Goal: Task Accomplishment & Management: Manage account settings

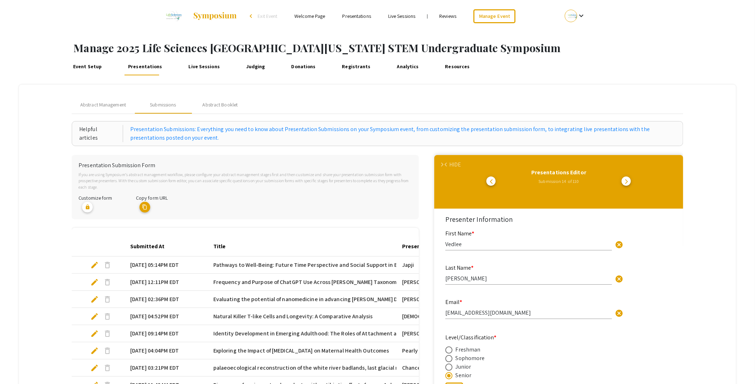
scroll to position [66, 0]
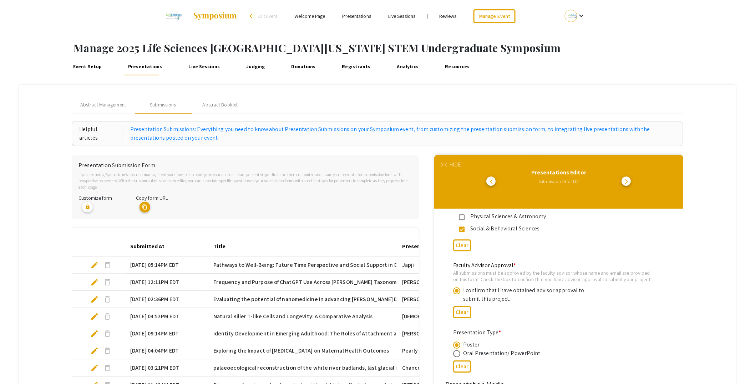
click at [245, 69] on link "Judging" at bounding box center [255, 66] width 22 height 17
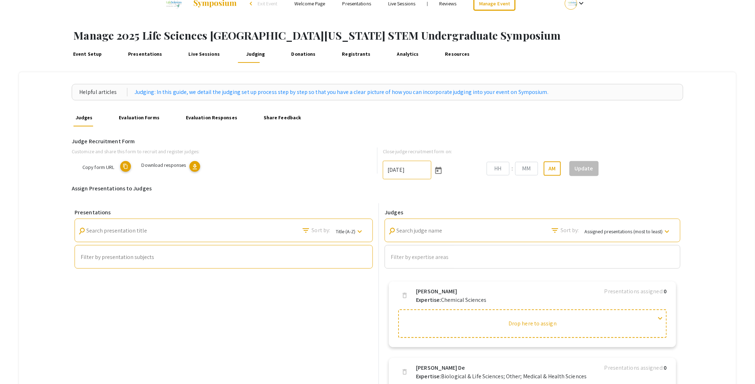
type input "10/25/2025"
type input "06"
type input "00"
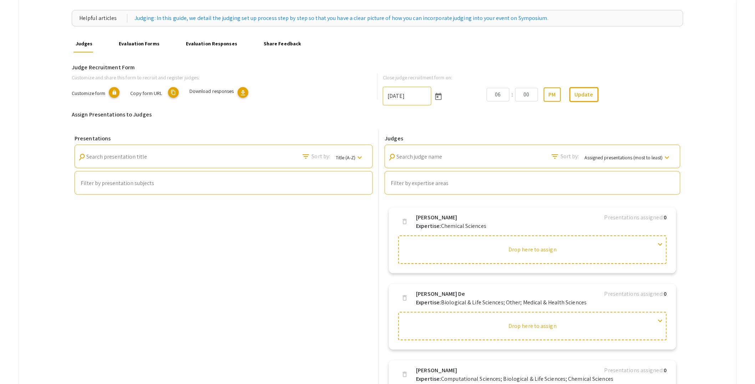
scroll to position [87, 0]
click at [132, 64] on h6 "Judge Recruitment Form" at bounding box center [378, 66] width 612 height 7
click at [112, 112] on h6 "Assign Presentations to Judges" at bounding box center [378, 113] width 612 height 7
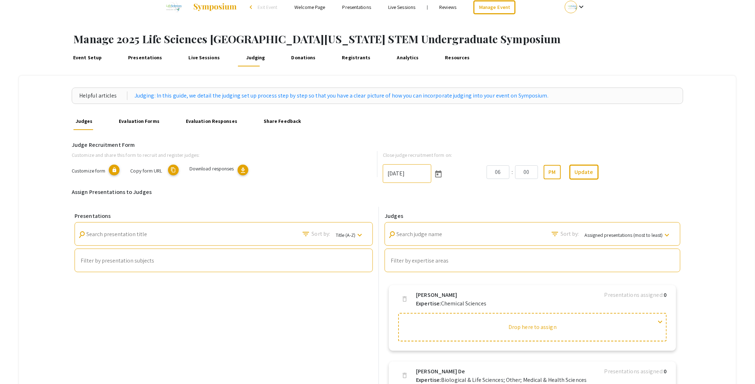
scroll to position [6, 0]
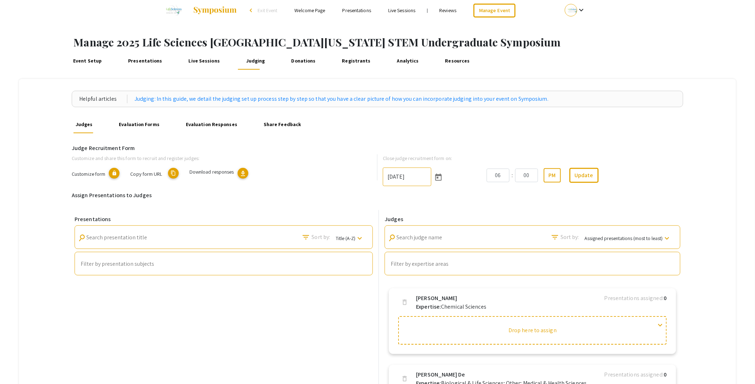
click at [245, 172] on span "download" at bounding box center [242, 173] width 7 height 7
click at [151, 56] on link "Presentations" at bounding box center [145, 60] width 38 height 17
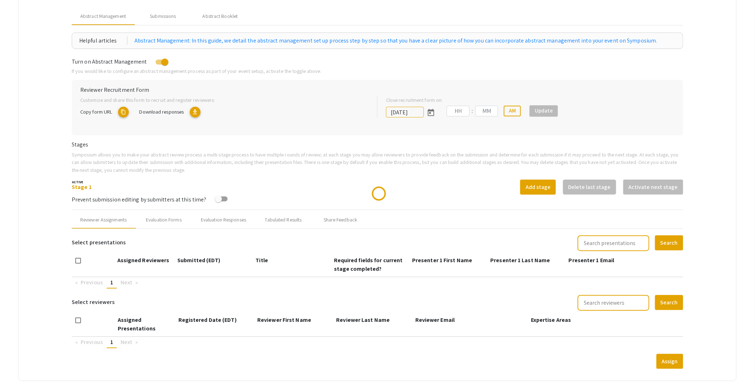
scroll to position [130, 0]
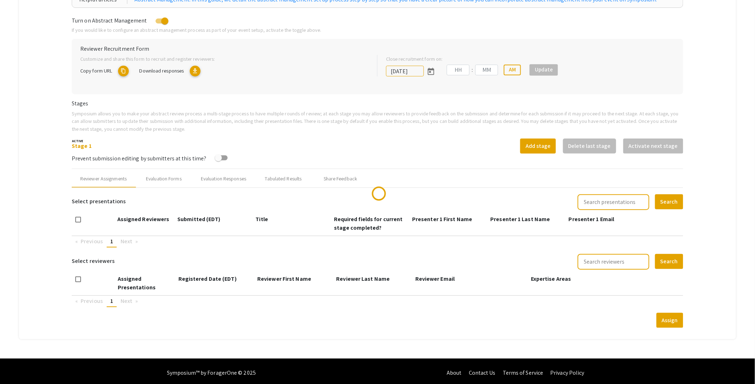
type input "10/25/2025"
type input "05"
type input "00"
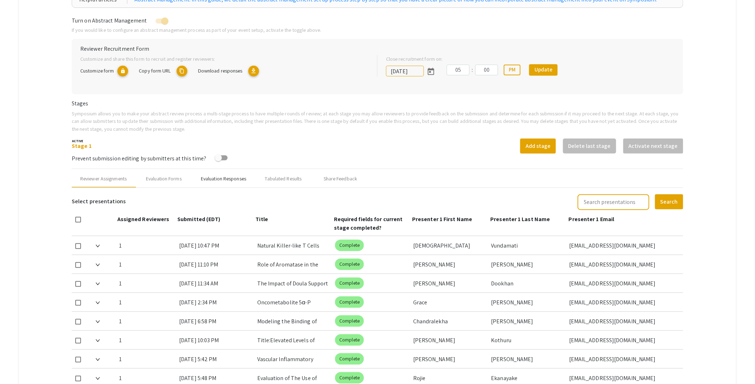
click at [229, 178] on div "Evaluation Responses" at bounding box center [223, 178] width 45 height 7
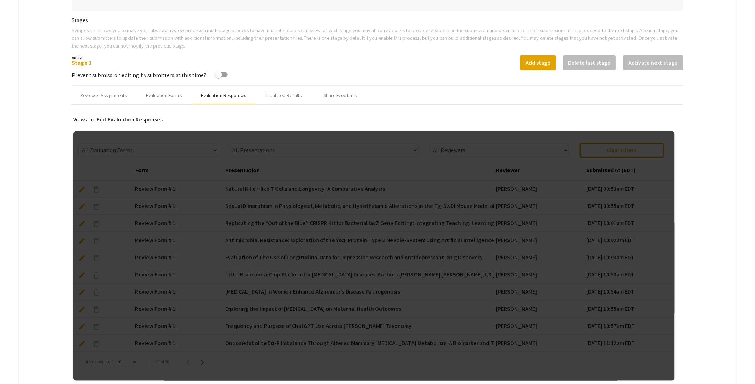
scroll to position [312, 0]
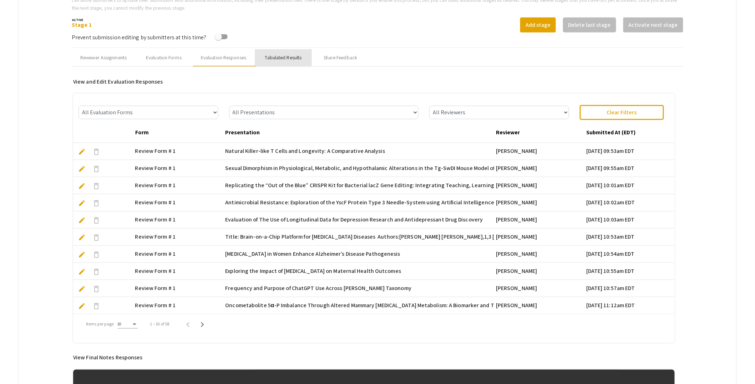
click at [286, 59] on div "Tabulated Results" at bounding box center [283, 57] width 37 height 7
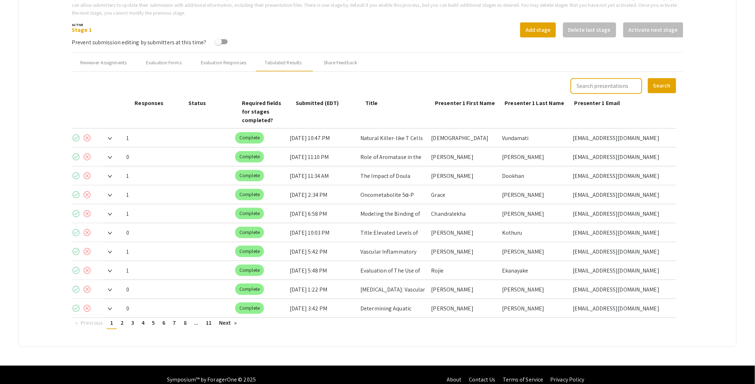
click at [111, 137] on img at bounding box center [110, 138] width 4 height 3
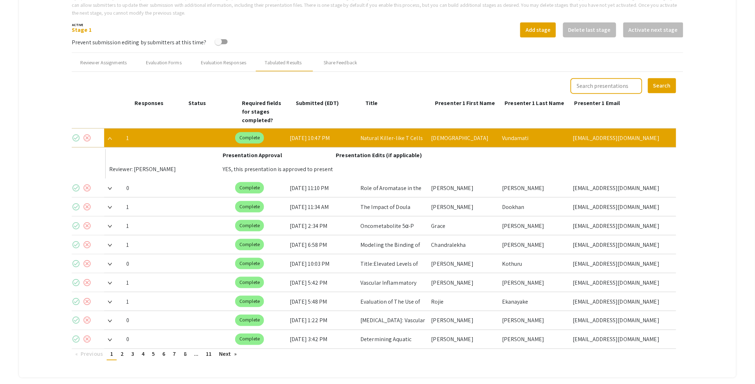
click at [76, 133] on mat-icon "check_circle" at bounding box center [76, 137] width 9 height 9
click at [111, 206] on img at bounding box center [110, 207] width 4 height 3
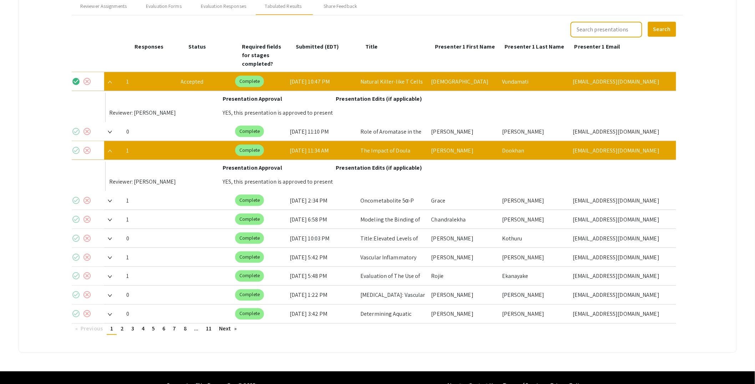
scroll to position [308, 0]
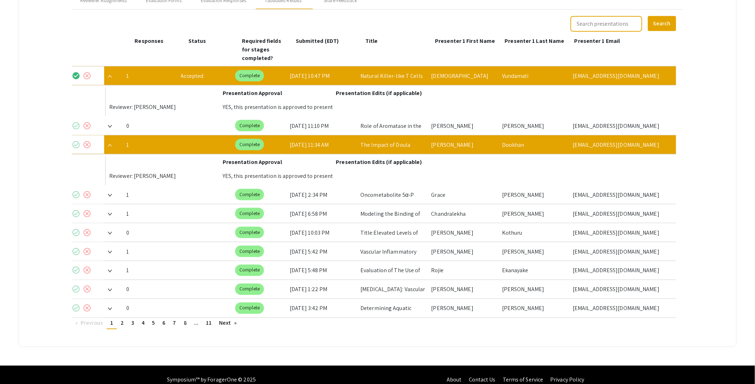
click at [75, 140] on mat-icon "check_circle" at bounding box center [76, 144] width 9 height 9
click at [109, 191] on span at bounding box center [108, 194] width 8 height 7
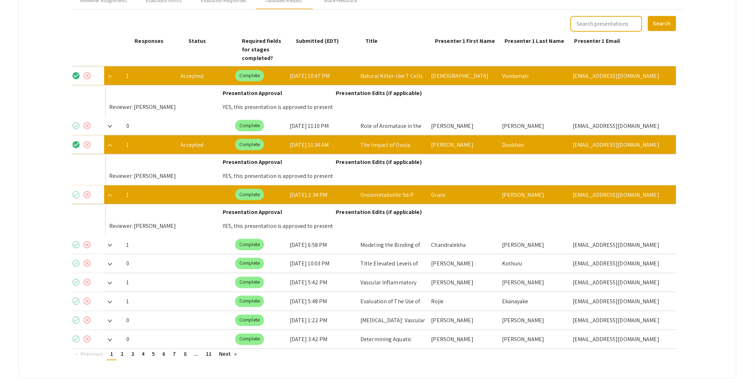
click at [78, 190] on mat-icon "check_circle" at bounding box center [76, 194] width 9 height 9
click at [110, 194] on img at bounding box center [110, 195] width 4 height 3
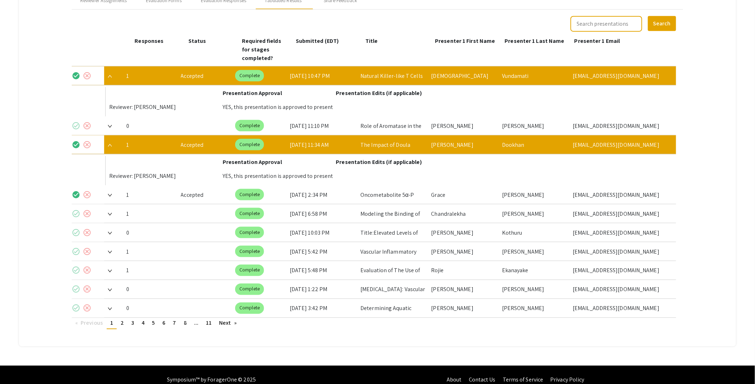
click at [110, 144] on img at bounding box center [110, 145] width 4 height 3
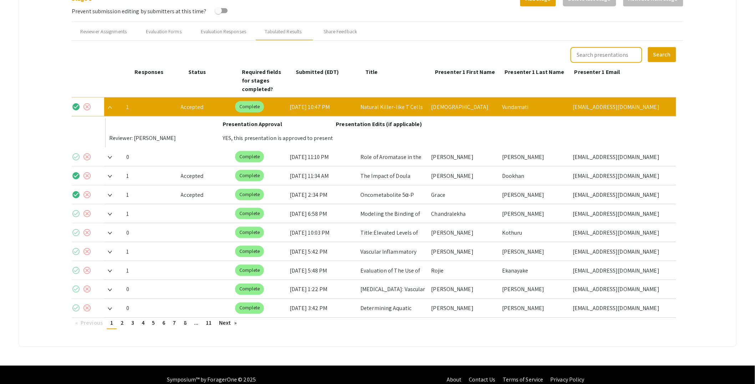
click at [111, 103] on span at bounding box center [108, 106] width 8 height 7
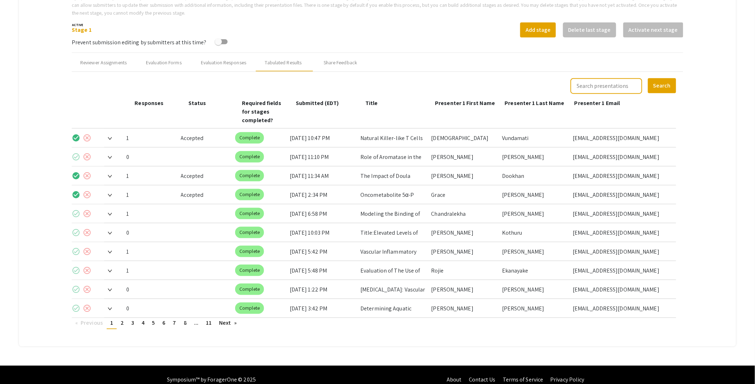
click at [111, 213] on img at bounding box center [110, 214] width 4 height 3
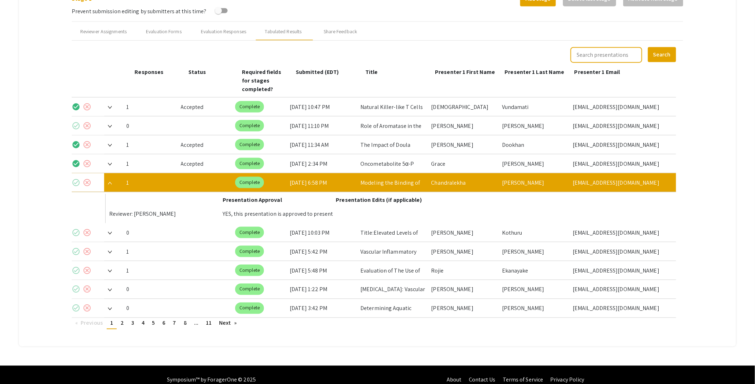
click at [78, 178] on mat-icon "check_circle" at bounding box center [76, 182] width 9 height 9
click at [111, 182] on img at bounding box center [110, 183] width 4 height 3
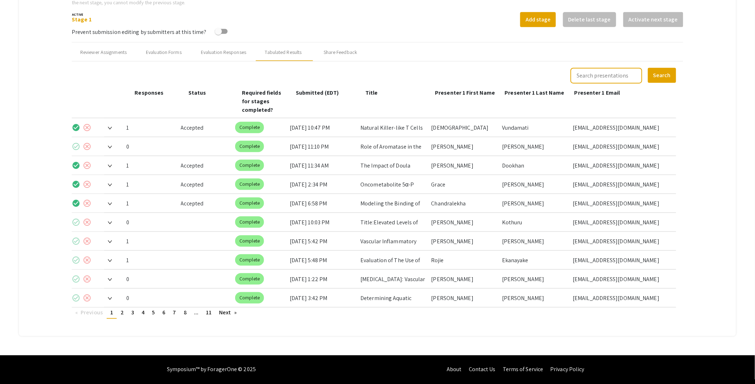
scroll to position [245, 0]
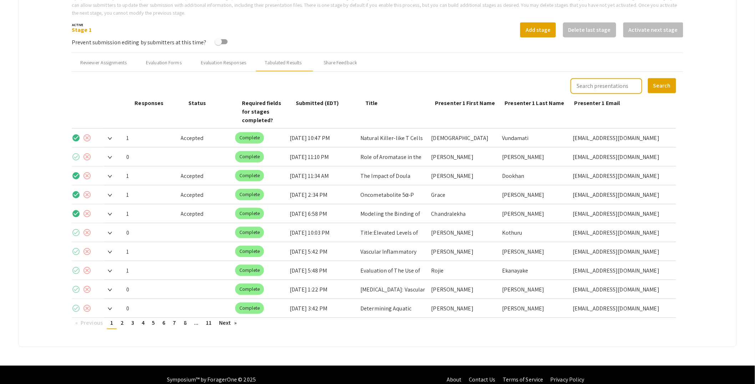
click at [111, 250] on img at bounding box center [110, 251] width 4 height 3
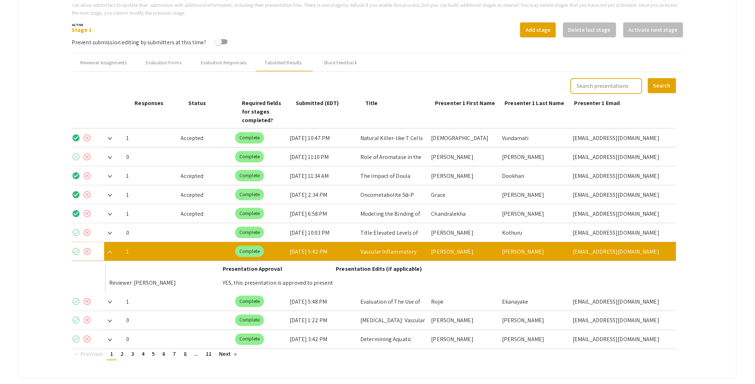
scroll to position [277, 0]
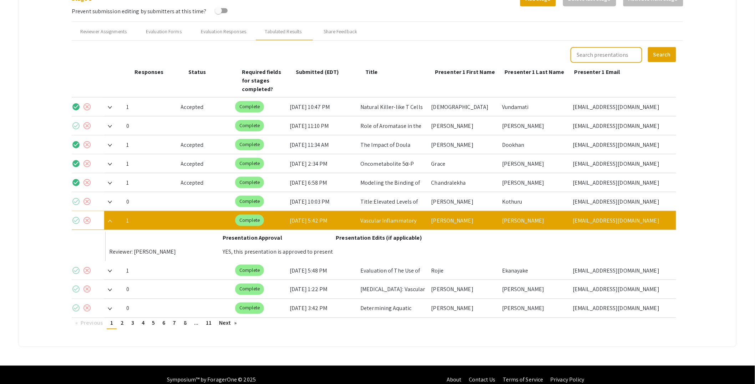
click at [76, 216] on mat-icon "check_circle" at bounding box center [76, 220] width 9 height 9
click at [109, 219] on img at bounding box center [110, 220] width 4 height 3
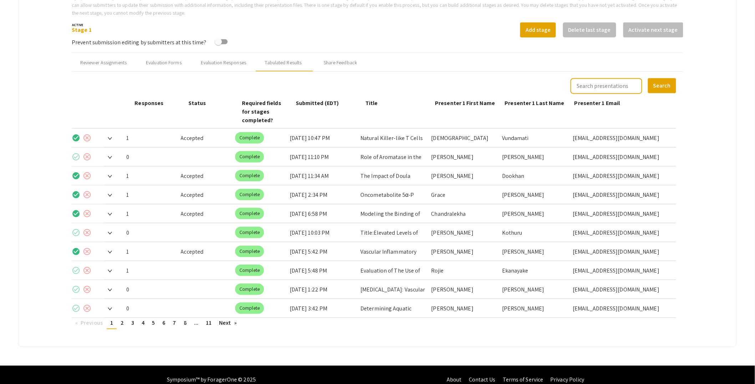
click at [112, 267] on span at bounding box center [108, 270] width 8 height 7
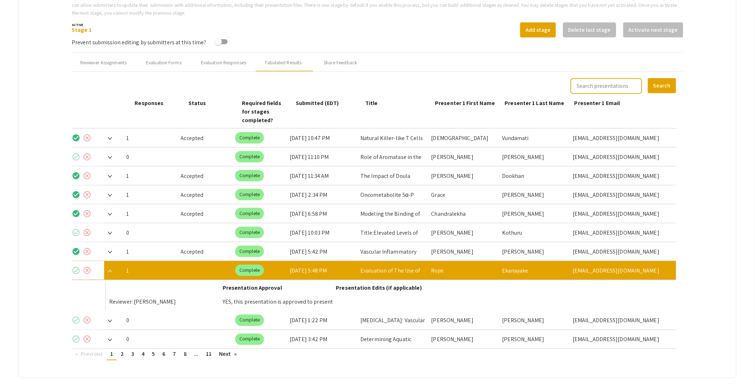
scroll to position [277, 0]
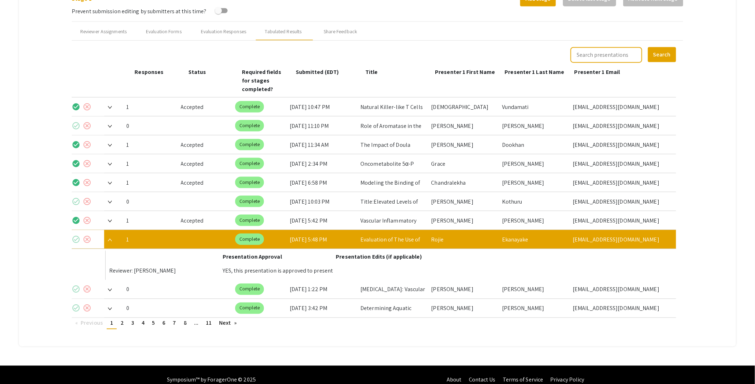
click at [79, 235] on mat-icon "check_circle" at bounding box center [76, 239] width 9 height 9
click at [123, 319] on span "2" at bounding box center [122, 322] width 3 height 7
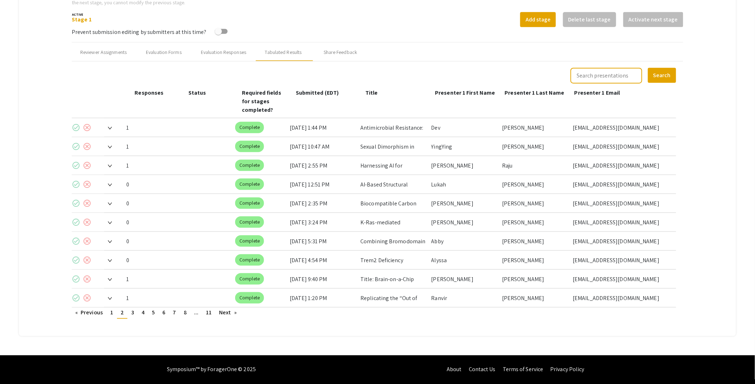
scroll to position [245, 0]
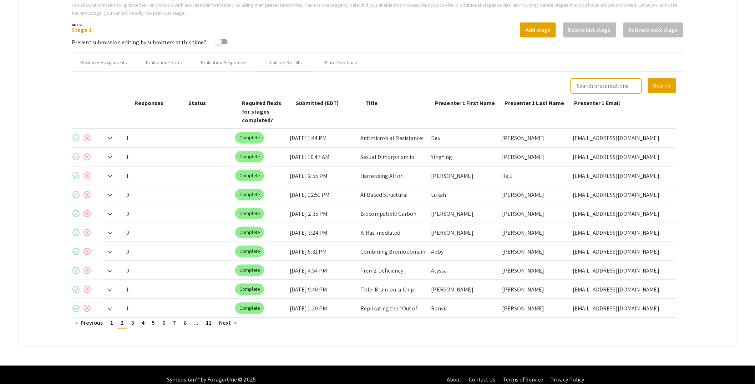
click at [112, 137] on img at bounding box center [110, 138] width 4 height 3
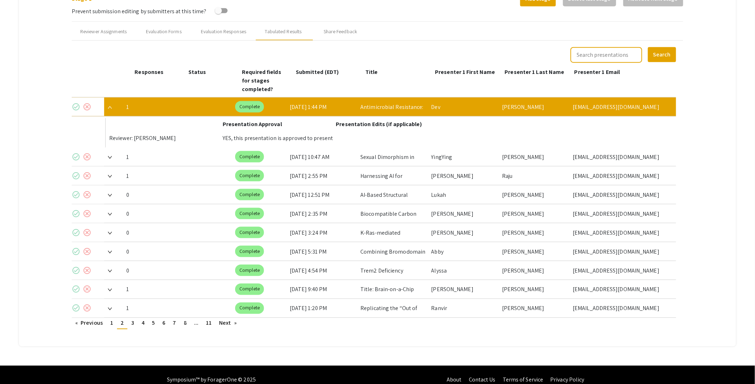
click at [75, 102] on mat-icon "check_circle" at bounding box center [76, 106] width 9 height 9
click at [111, 156] on img at bounding box center [110, 157] width 4 height 3
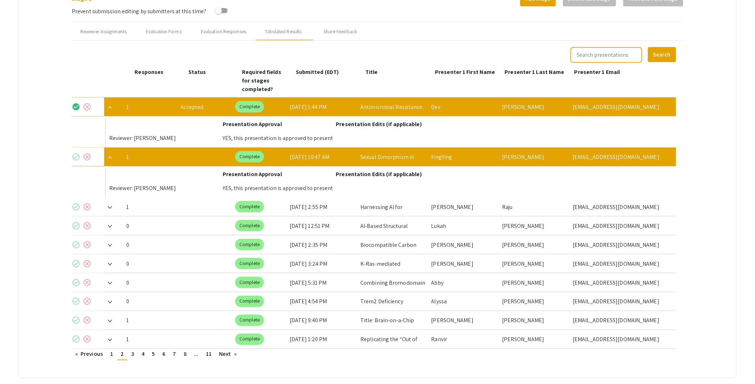
click at [78, 152] on mat-icon "check_circle" at bounding box center [76, 156] width 9 height 9
click at [111, 203] on span at bounding box center [108, 206] width 8 height 7
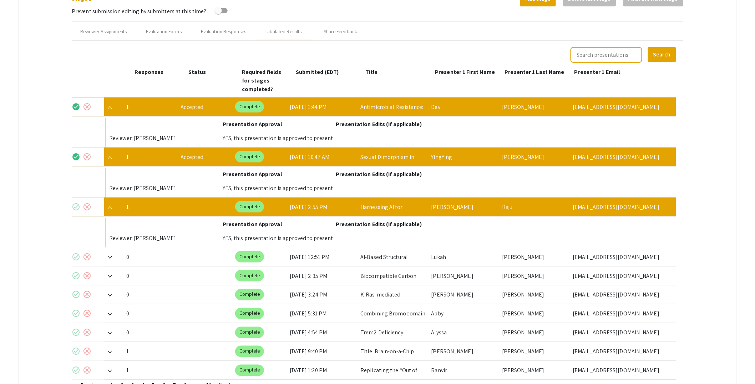
click at [76, 202] on mat-icon "check_circle" at bounding box center [76, 206] width 9 height 9
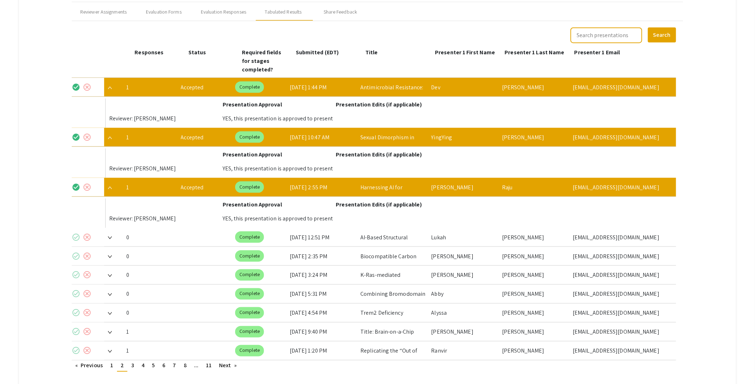
scroll to position [339, 0]
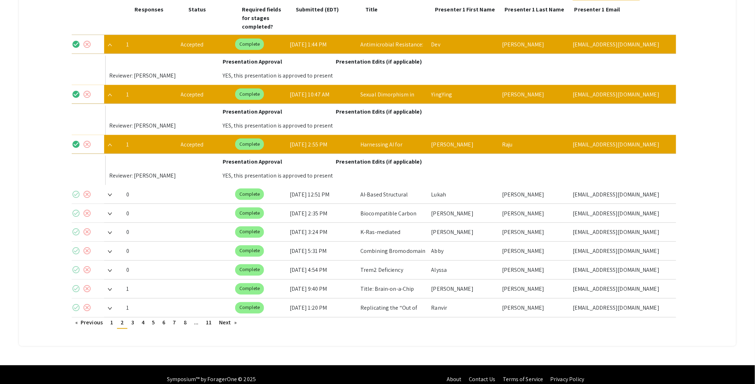
click at [110, 288] on img at bounding box center [110, 289] width 4 height 3
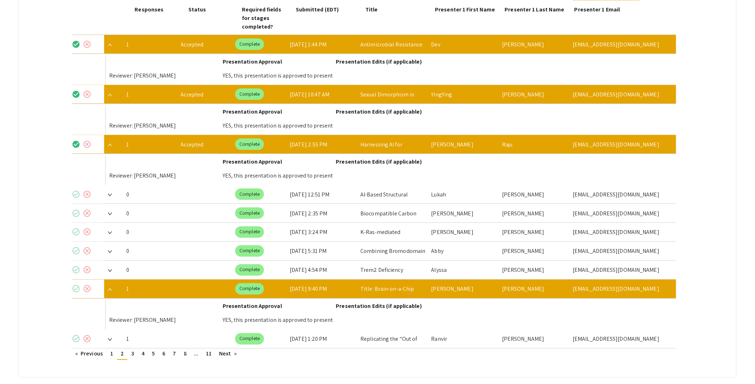
click at [75, 284] on mat-icon "check_circle" at bounding box center [76, 288] width 9 height 9
click at [110, 335] on span at bounding box center [108, 338] width 8 height 7
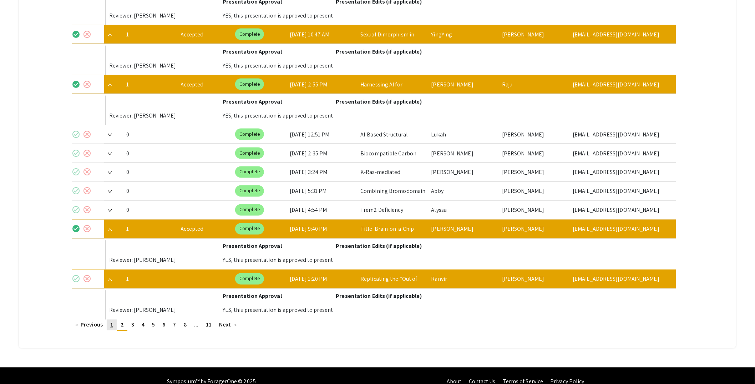
scroll to position [401, 0]
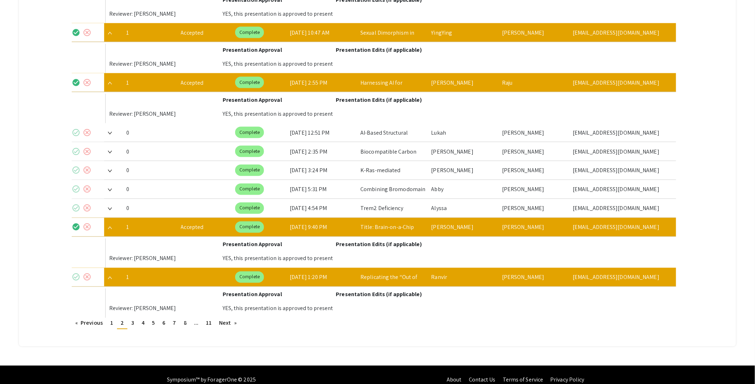
click at [77, 273] on mat-icon "check_circle" at bounding box center [76, 277] width 9 height 9
click at [136, 318] on link "page 3" at bounding box center [133, 323] width 10 height 11
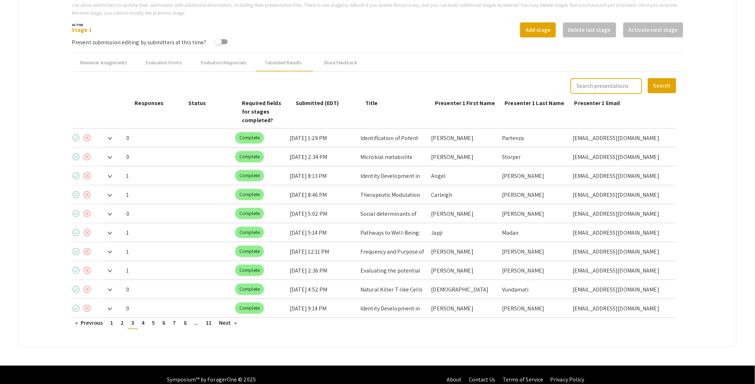
click at [108, 172] on span at bounding box center [108, 175] width 8 height 7
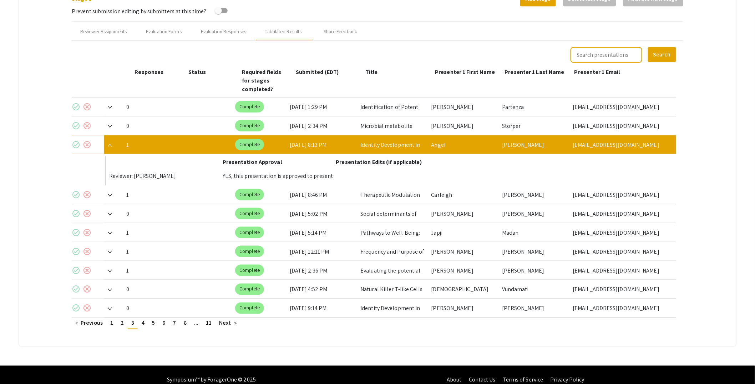
click at [77, 140] on mat-icon "check_circle" at bounding box center [76, 144] width 9 height 9
click at [112, 194] on img at bounding box center [110, 195] width 4 height 3
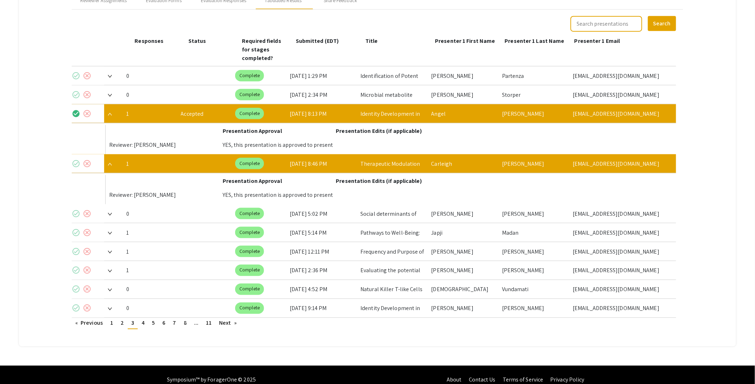
click at [79, 159] on mat-icon "check_circle" at bounding box center [76, 163] width 9 height 9
click at [112, 232] on img at bounding box center [110, 233] width 4 height 3
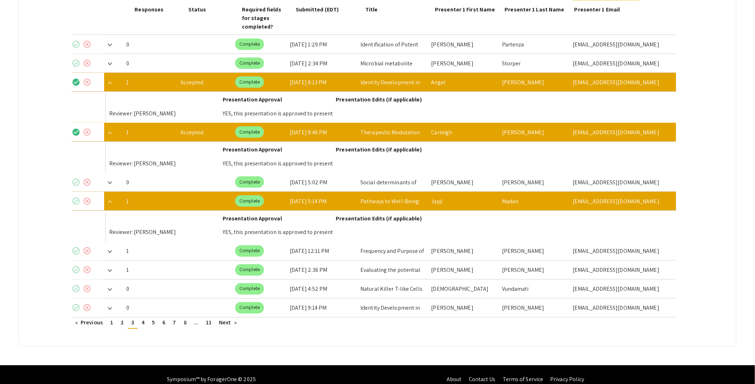
click at [74, 197] on mat-icon "check_circle" at bounding box center [76, 201] width 9 height 9
click at [111, 250] on img at bounding box center [110, 251] width 4 height 3
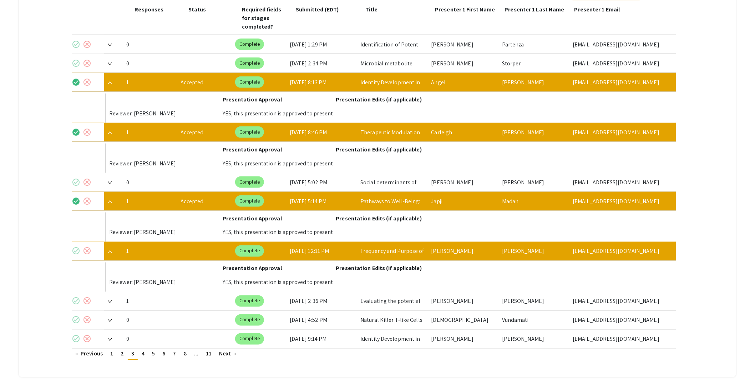
scroll to position [370, 0]
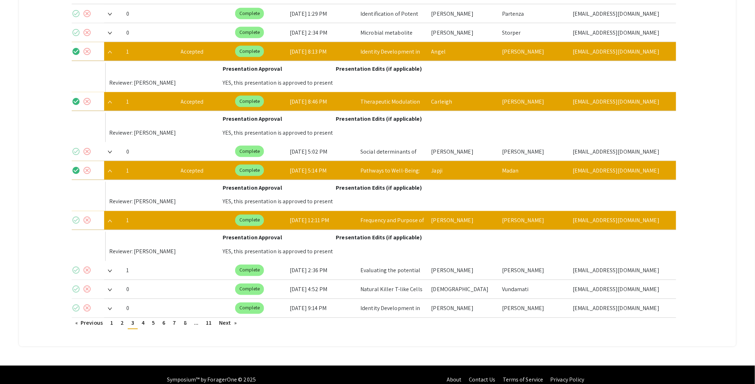
click at [77, 216] on mat-icon "check_circle" at bounding box center [76, 220] width 9 height 9
click at [111, 269] on img at bounding box center [110, 270] width 4 height 3
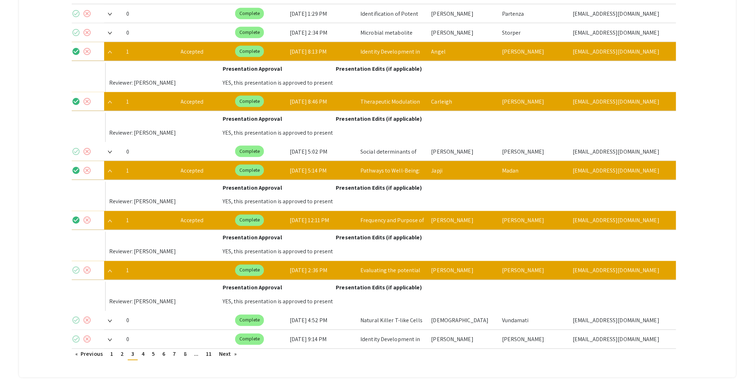
scroll to position [401, 0]
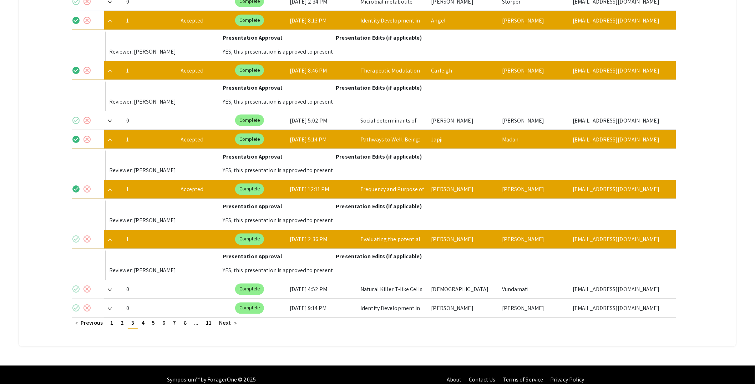
click at [76, 235] on mat-icon "check_circle" at bounding box center [76, 239] width 9 height 9
click at [141, 318] on link "page 4" at bounding box center [143, 323] width 10 height 11
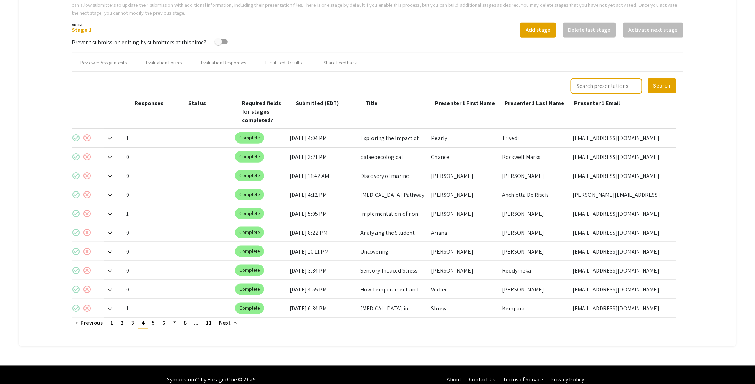
click at [108, 134] on span at bounding box center [108, 137] width 8 height 7
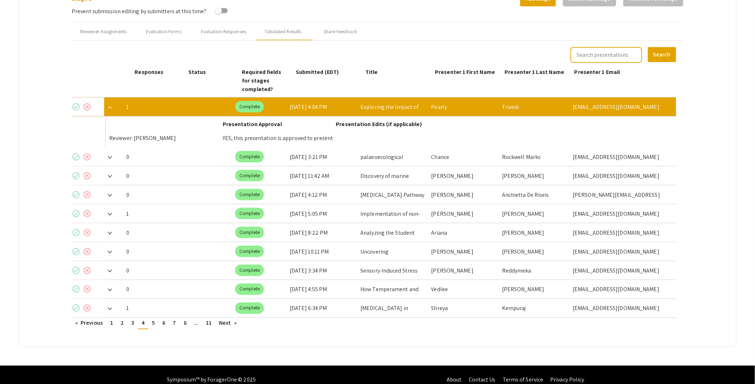
click at [78, 102] on mat-icon "check_circle" at bounding box center [76, 106] width 9 height 9
click at [111, 213] on img at bounding box center [110, 214] width 4 height 3
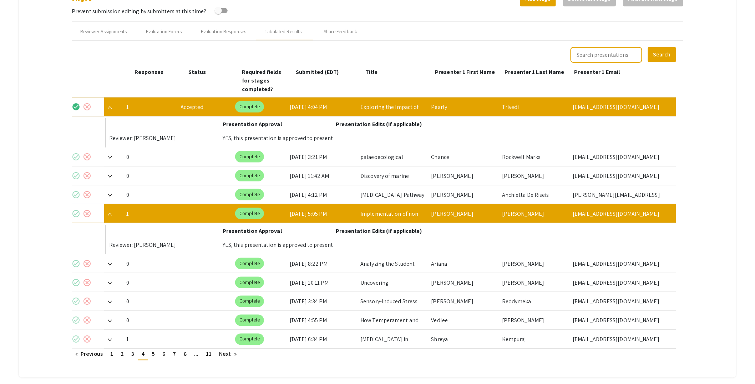
scroll to position [308, 0]
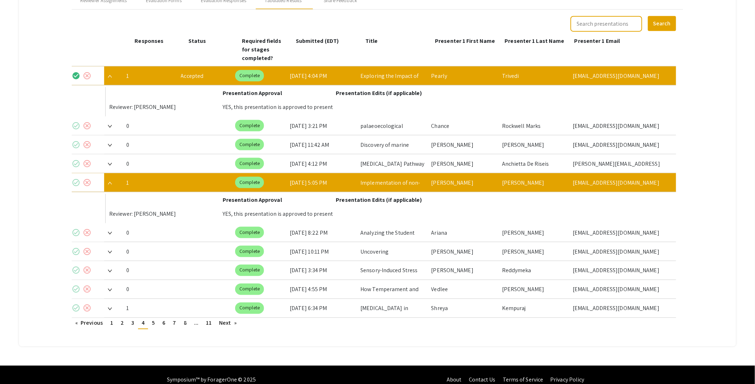
click at [78, 178] on mat-icon "check_circle" at bounding box center [76, 182] width 9 height 9
click at [110, 307] on img at bounding box center [110, 308] width 4 height 3
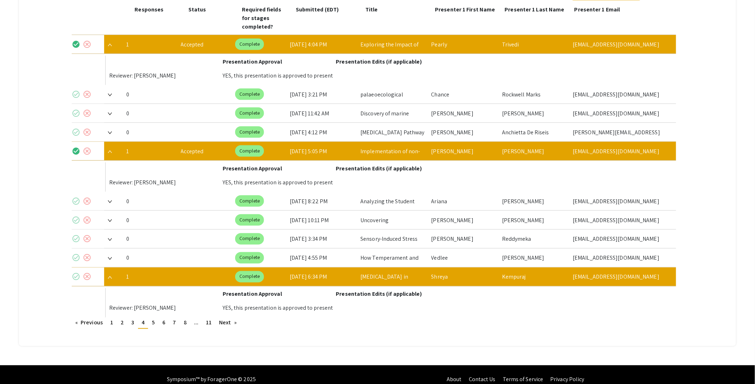
click at [77, 272] on mat-icon "check_circle" at bounding box center [76, 276] width 9 height 9
click at [152, 317] on link "page 5" at bounding box center [153, 322] width 10 height 11
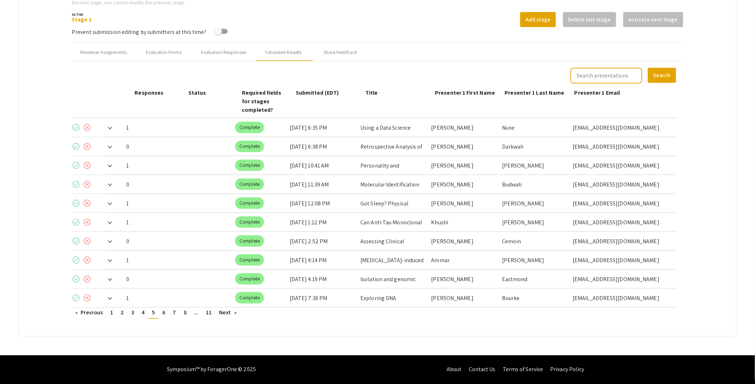
scroll to position [245, 0]
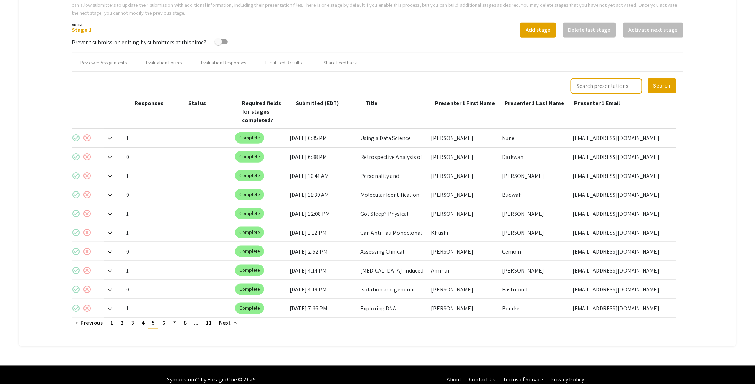
click at [109, 134] on span at bounding box center [108, 137] width 8 height 7
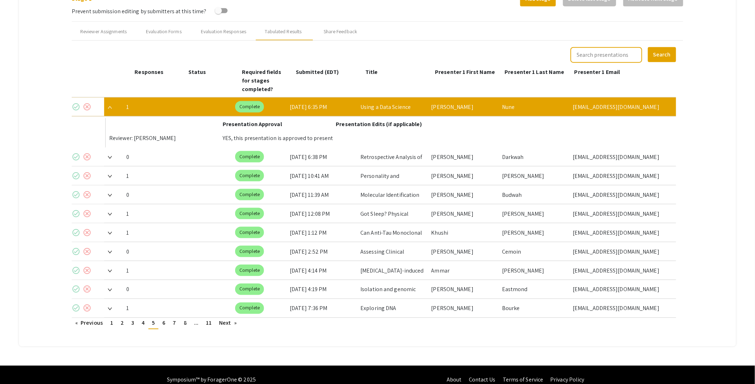
click at [77, 102] on mat-icon "check_circle" at bounding box center [76, 106] width 9 height 9
click at [110, 175] on img at bounding box center [110, 176] width 4 height 3
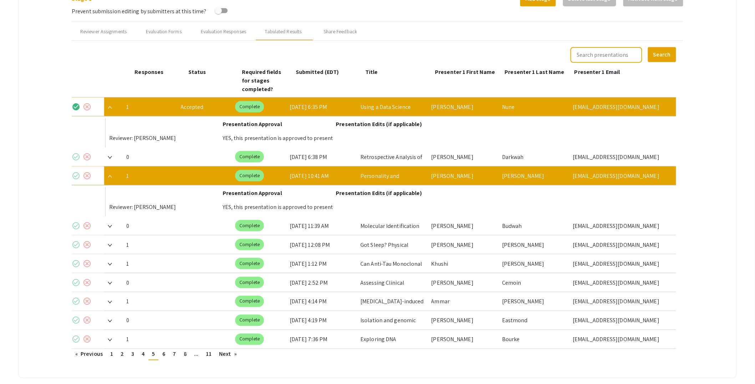
scroll to position [308, 0]
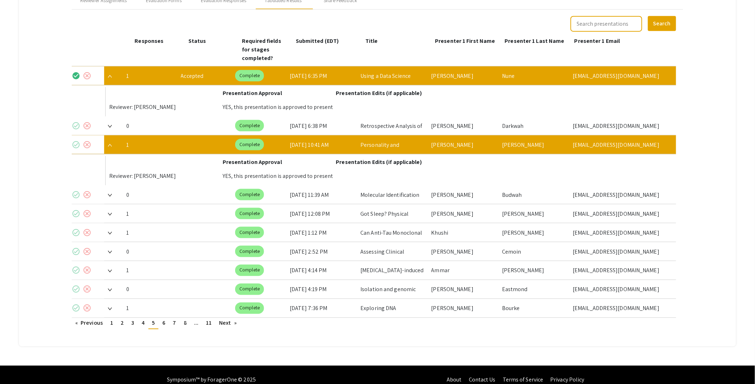
click at [77, 140] on mat-icon "check_circle" at bounding box center [76, 144] width 9 height 9
click at [111, 210] on span at bounding box center [108, 213] width 8 height 7
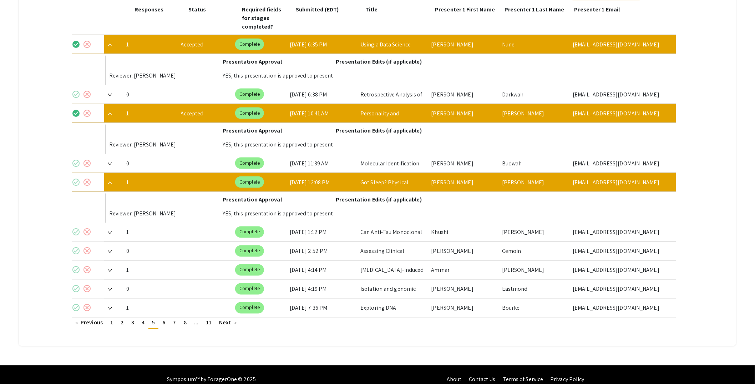
click at [78, 178] on mat-icon "check_circle" at bounding box center [76, 182] width 9 height 9
click at [108, 231] on img at bounding box center [110, 232] width 4 height 3
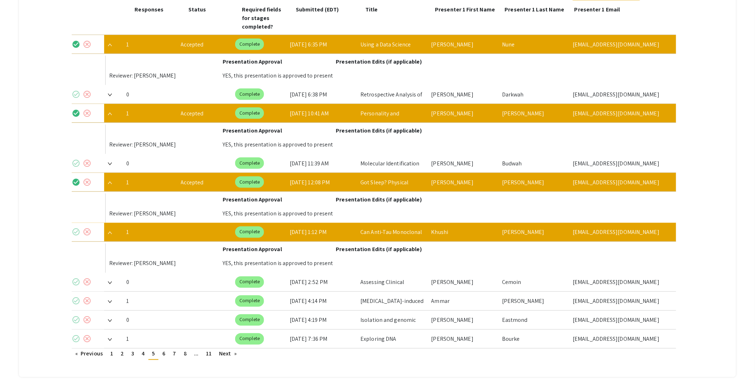
click at [77, 228] on mat-icon "check_circle" at bounding box center [76, 232] width 9 height 9
click at [112, 300] on img at bounding box center [110, 301] width 4 height 3
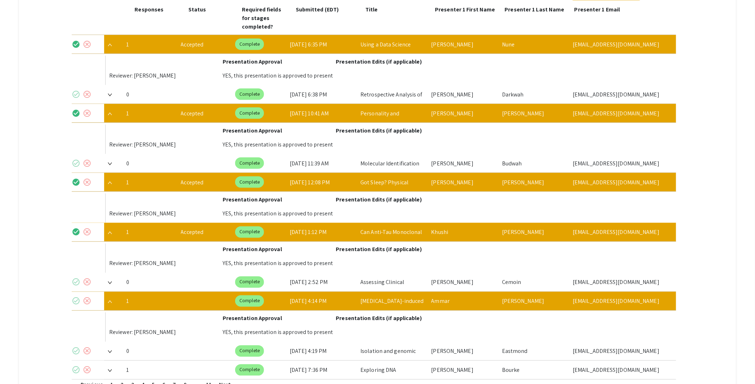
click at [77, 296] on mat-icon "check_circle" at bounding box center [76, 300] width 9 height 9
click at [109, 369] on img at bounding box center [110, 370] width 4 height 3
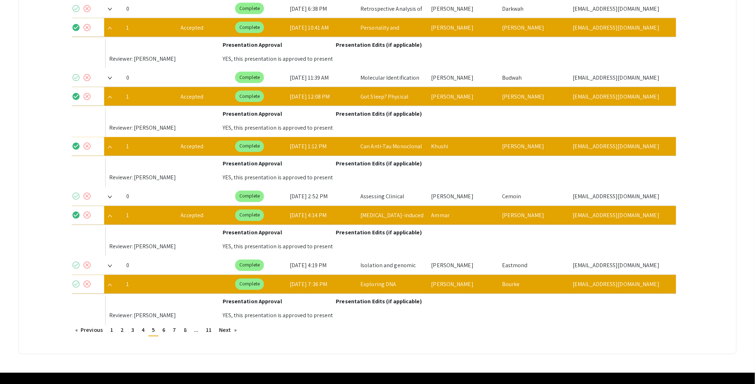
scroll to position [432, 0]
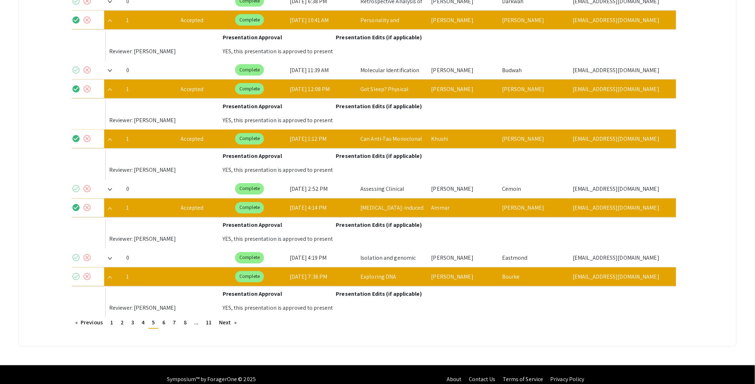
click at [79, 272] on mat-icon "check_circle" at bounding box center [76, 276] width 9 height 9
click at [161, 317] on link "page 6" at bounding box center [164, 322] width 10 height 11
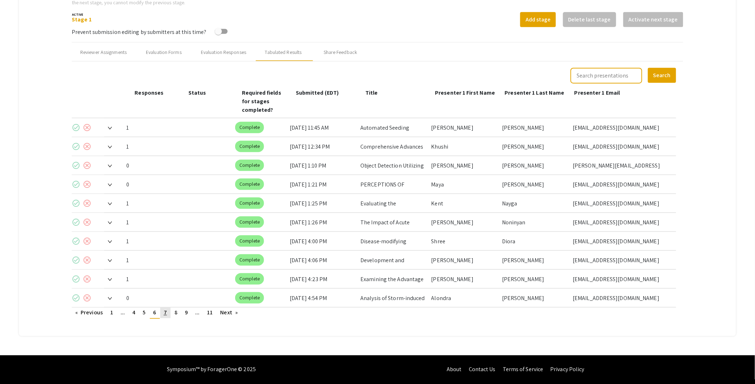
scroll to position [245, 0]
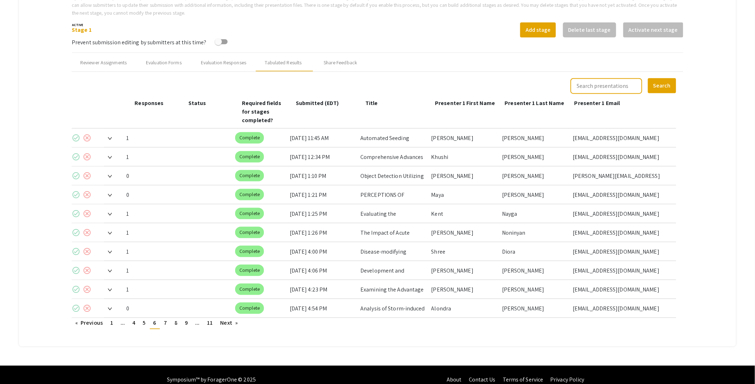
click at [112, 137] on img at bounding box center [110, 138] width 4 height 3
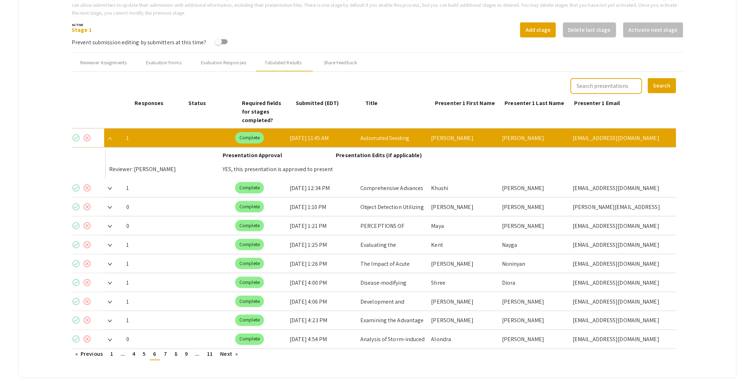
click at [75, 133] on mat-icon "check_circle" at bounding box center [76, 137] width 9 height 9
click at [110, 187] on img at bounding box center [110, 188] width 4 height 3
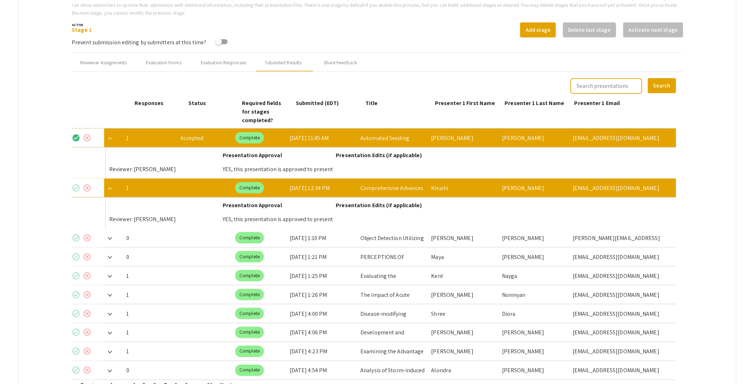
click at [77, 183] on mat-icon "check_circle" at bounding box center [76, 187] width 9 height 9
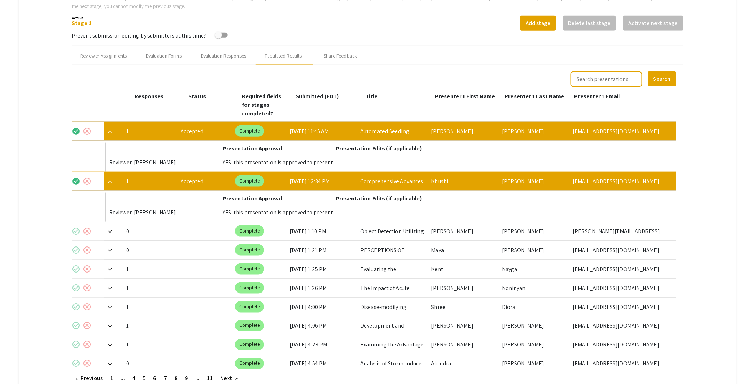
scroll to position [301, 0]
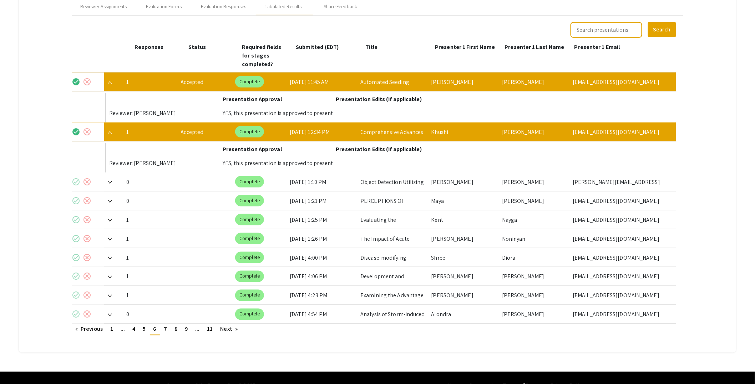
click at [110, 219] on img at bounding box center [110, 220] width 4 height 3
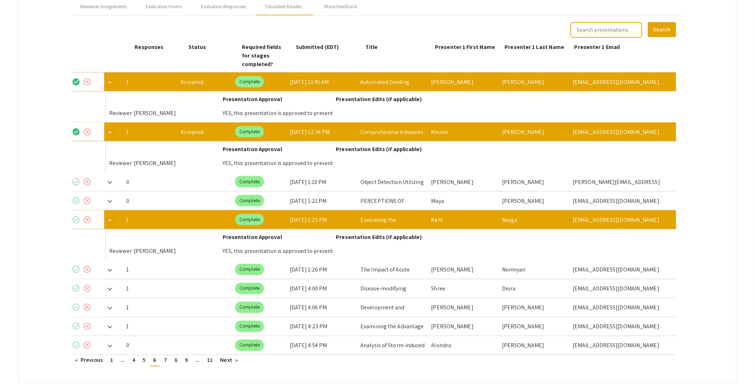
click at [77, 215] on mat-icon "check_circle" at bounding box center [76, 219] width 9 height 9
click at [111, 269] on img at bounding box center [110, 270] width 4 height 3
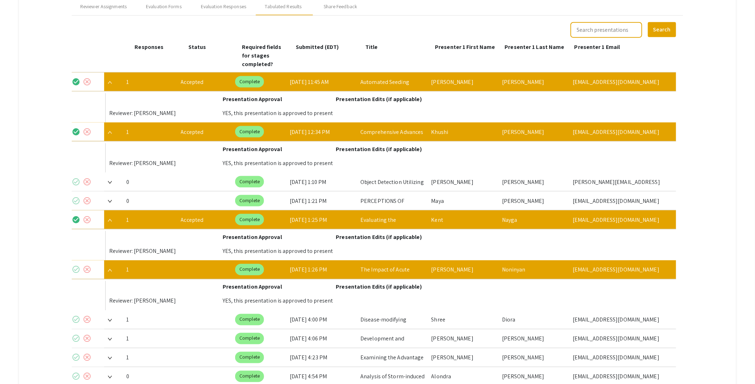
click at [76, 265] on mat-icon "check_circle" at bounding box center [76, 269] width 9 height 9
click at [109, 319] on img at bounding box center [110, 320] width 4 height 3
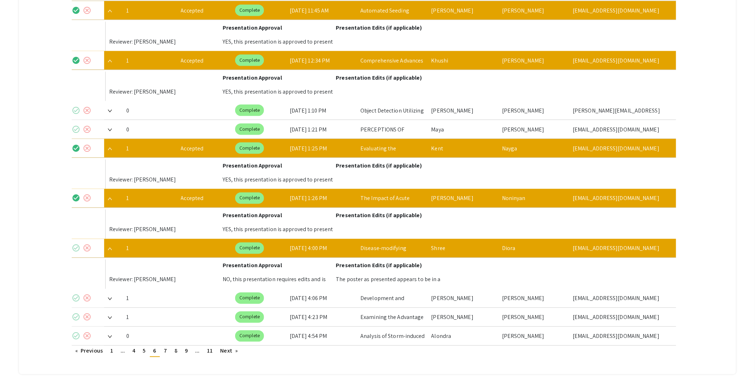
scroll to position [401, 0]
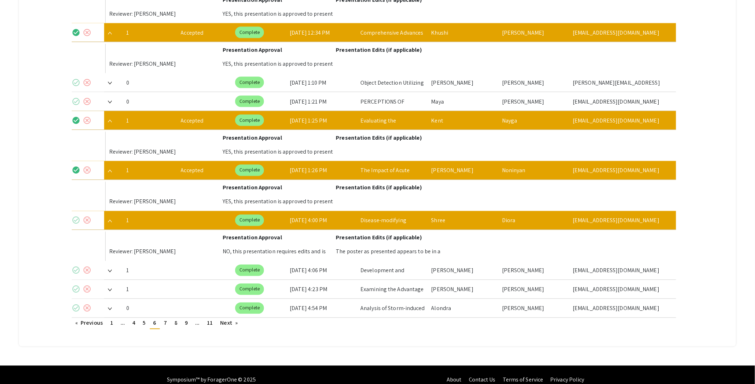
click at [113, 161] on div at bounding box center [112, 170] width 16 height 19
click at [111, 169] on img at bounding box center [110, 170] width 4 height 3
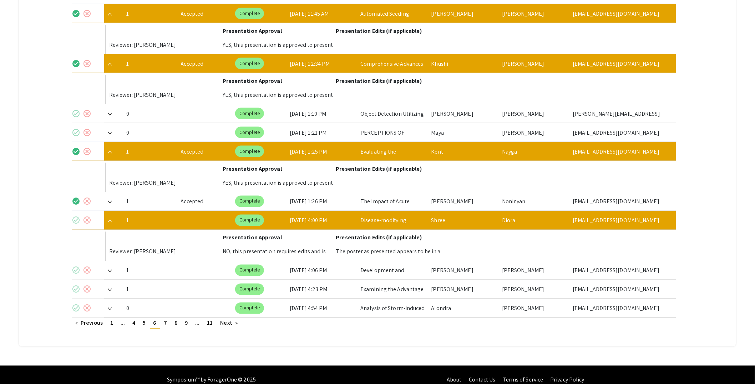
click at [109, 151] on img at bounding box center [110, 152] width 4 height 3
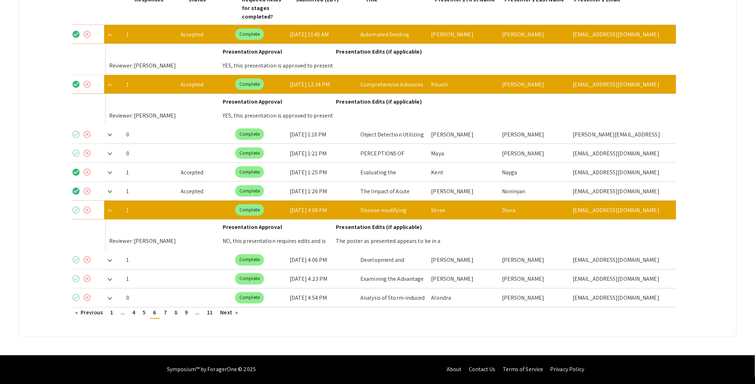
scroll to position [339, 0]
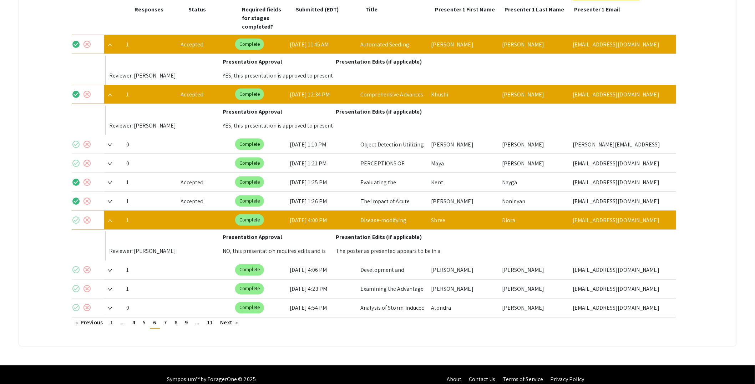
click at [110, 93] on img at bounding box center [110, 94] width 4 height 3
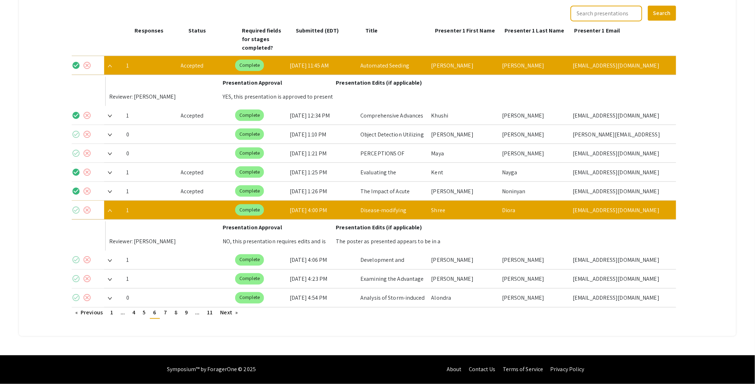
scroll to position [308, 0]
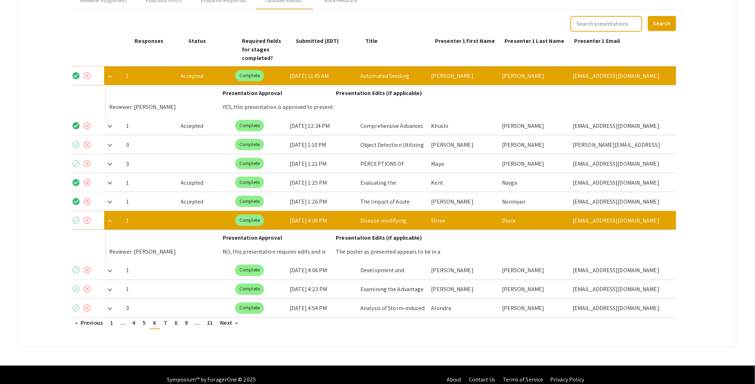
click at [111, 75] on img at bounding box center [110, 76] width 4 height 3
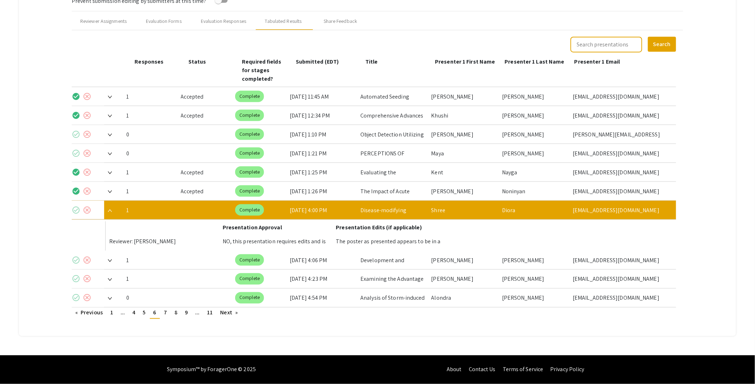
scroll to position [277, 0]
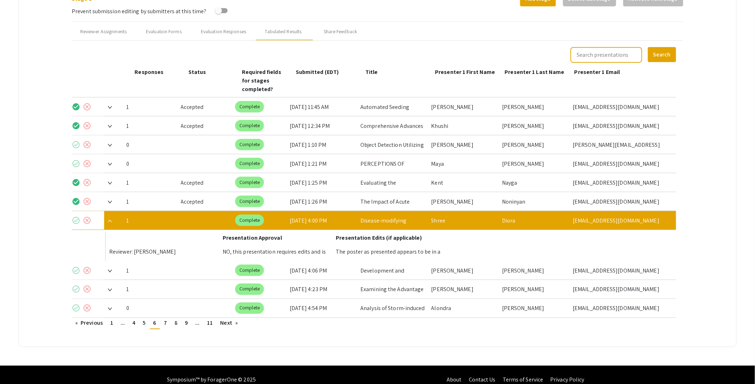
click at [112, 269] on img at bounding box center [110, 270] width 4 height 3
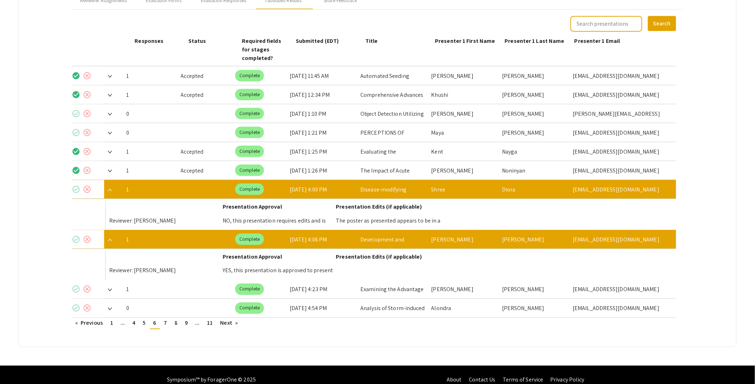
click at [76, 235] on mat-icon "check_circle" at bounding box center [76, 239] width 9 height 9
click at [110, 288] on img at bounding box center [110, 289] width 4 height 3
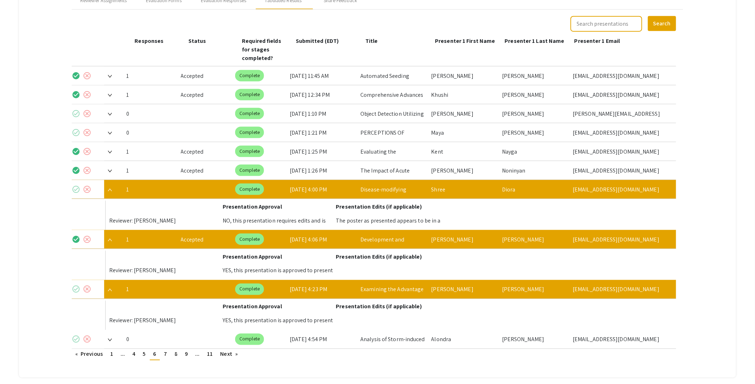
scroll to position [339, 0]
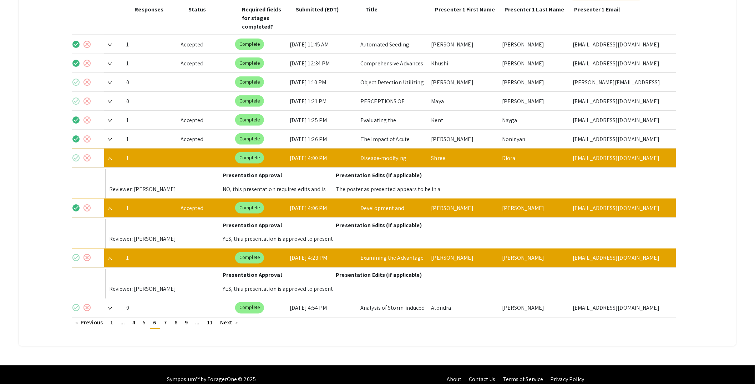
click at [77, 253] on mat-icon "check_circle" at bounding box center [76, 257] width 9 height 9
click at [112, 257] on img at bounding box center [110, 258] width 4 height 3
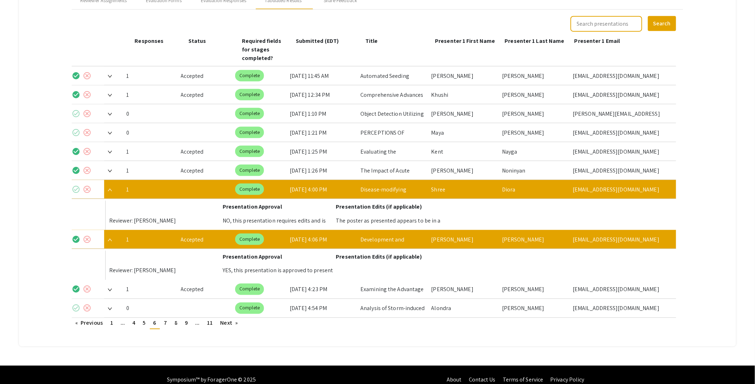
click at [108, 238] on img at bounding box center [110, 239] width 4 height 3
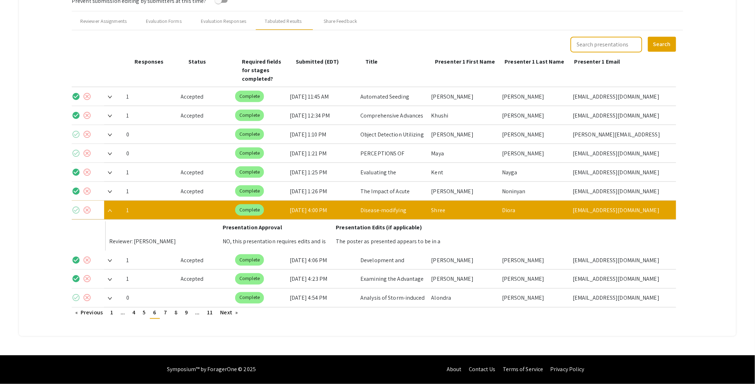
scroll to position [277, 0]
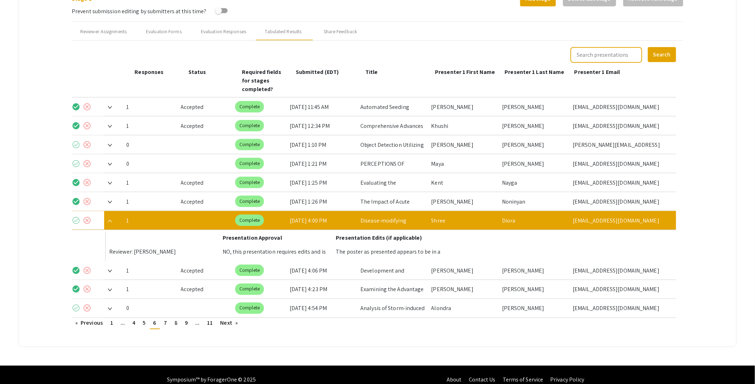
click at [88, 216] on mat-icon "cancel" at bounding box center [87, 220] width 9 height 9
click at [112, 217] on span at bounding box center [108, 220] width 8 height 7
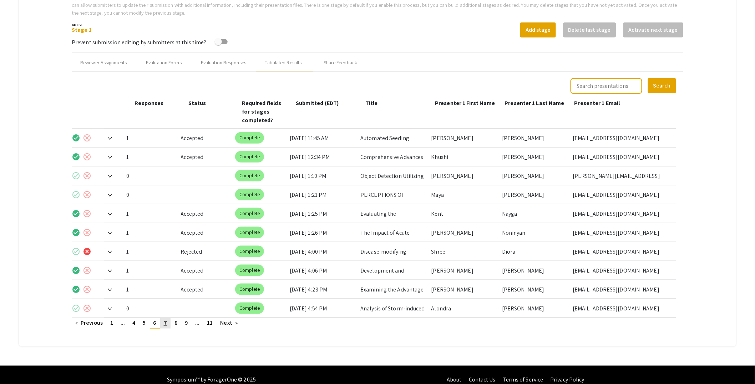
click at [169, 318] on link "page 7" at bounding box center [165, 323] width 10 height 11
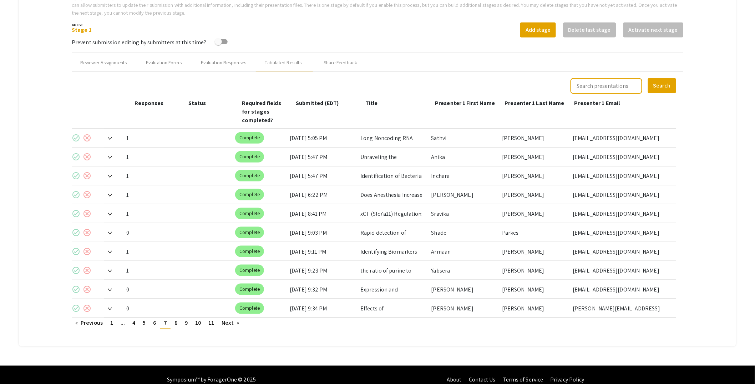
click at [111, 137] on img at bounding box center [110, 138] width 4 height 3
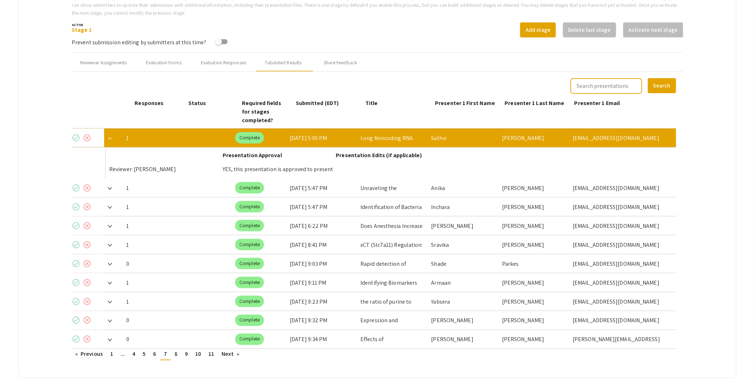
click at [76, 133] on mat-icon "check_circle" at bounding box center [76, 137] width 9 height 9
click at [111, 187] on img at bounding box center [110, 188] width 4 height 3
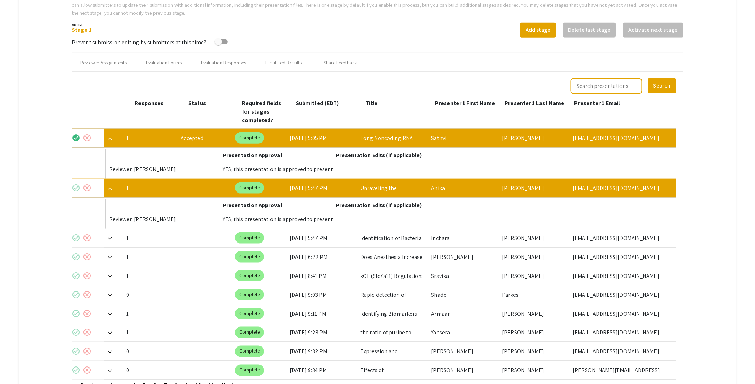
click at [76, 183] on mat-icon "check_circle" at bounding box center [76, 187] width 9 height 9
click at [108, 234] on span at bounding box center [108, 237] width 8 height 7
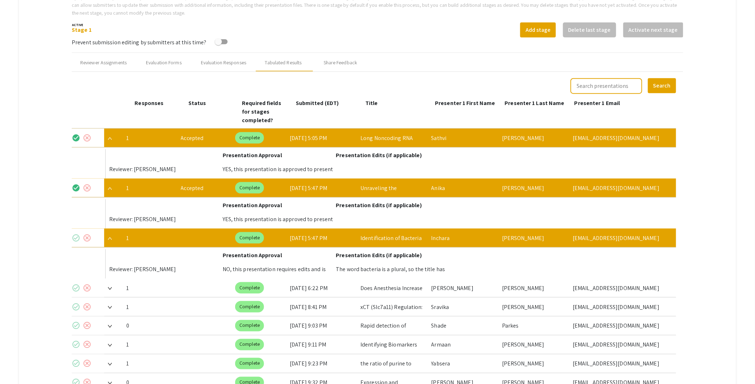
click at [87, 233] on mat-icon "cancel" at bounding box center [87, 237] width 9 height 9
drag, startPoint x: 109, startPoint y: 177, endPoint x: 111, endPoint y: 165, distance: 12.7
click at [109, 187] on img at bounding box center [110, 188] width 4 height 3
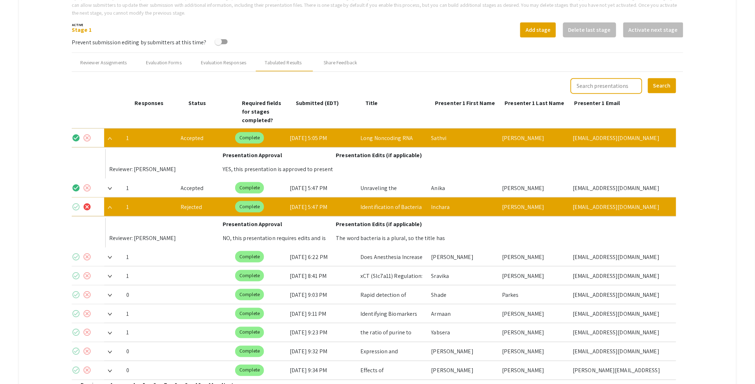
click at [110, 137] on img at bounding box center [110, 138] width 4 height 3
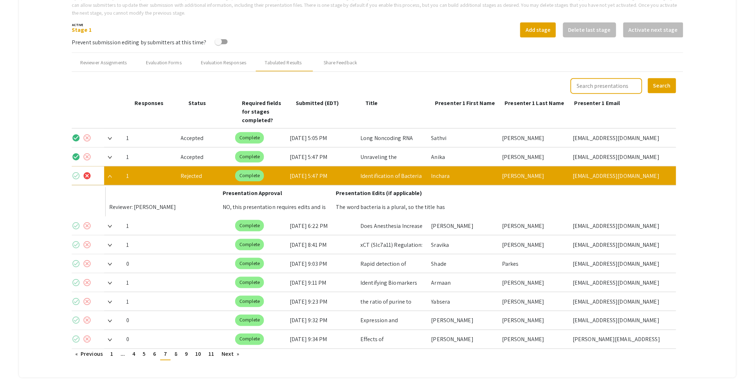
click at [112, 225] on img at bounding box center [110, 226] width 4 height 3
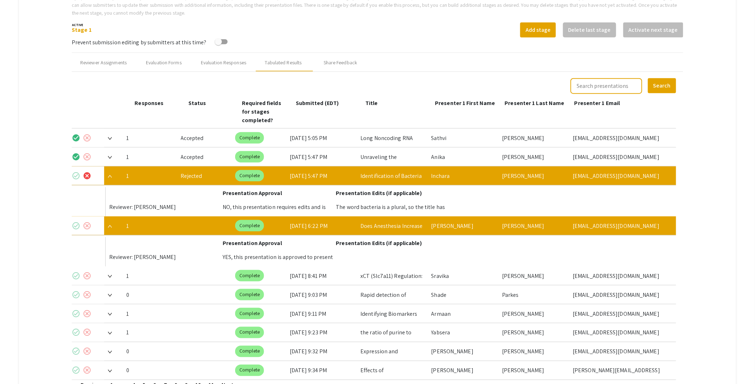
click at [78, 221] on mat-icon "check_circle" at bounding box center [76, 225] width 9 height 9
click at [110, 275] on img at bounding box center [110, 276] width 4 height 3
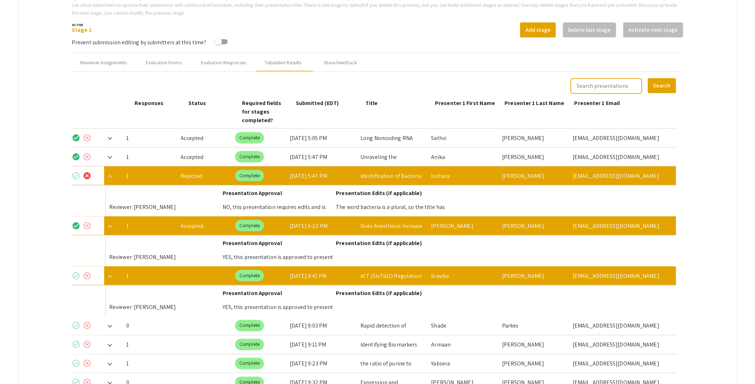
click at [77, 271] on mat-icon "check_circle" at bounding box center [76, 275] width 9 height 9
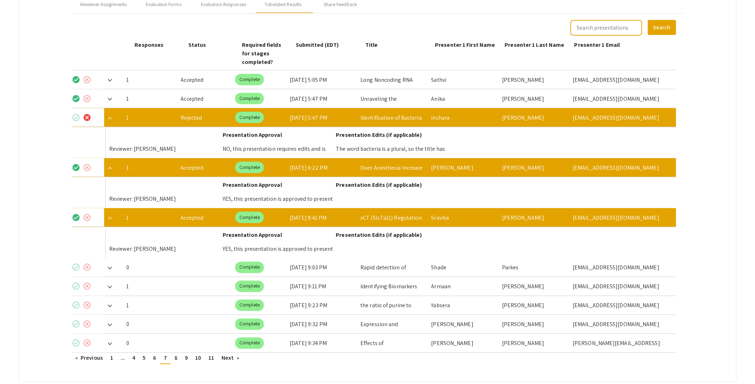
scroll to position [309, 0]
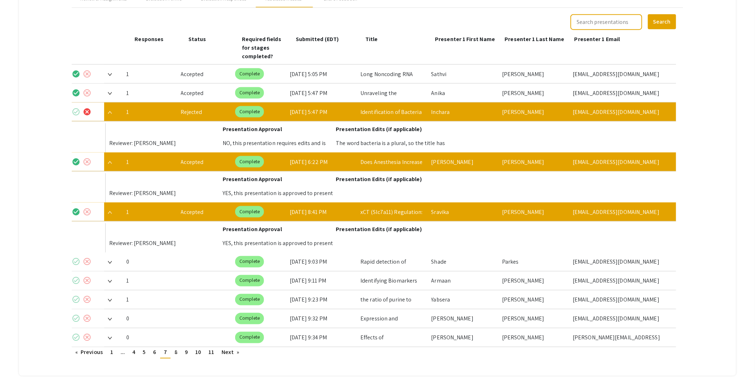
click at [110, 280] on img at bounding box center [110, 281] width 4 height 3
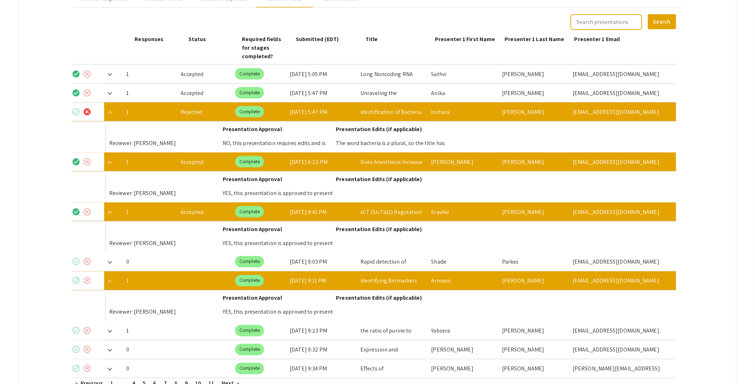
click at [78, 276] on mat-icon "check_circle" at bounding box center [76, 280] width 9 height 9
click at [112, 330] on img at bounding box center [110, 331] width 4 height 3
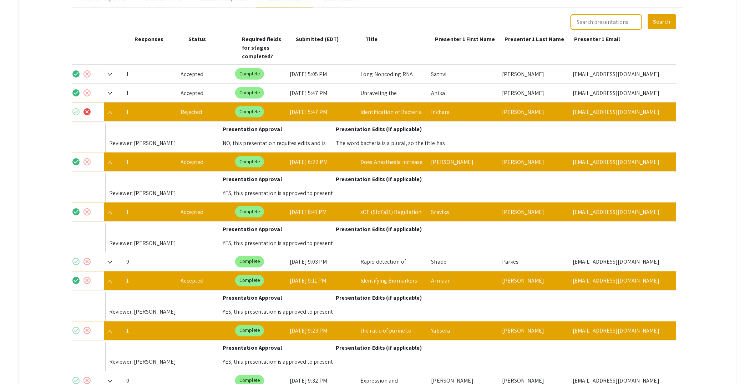
click at [75, 326] on mat-icon "check_circle" at bounding box center [76, 330] width 9 height 9
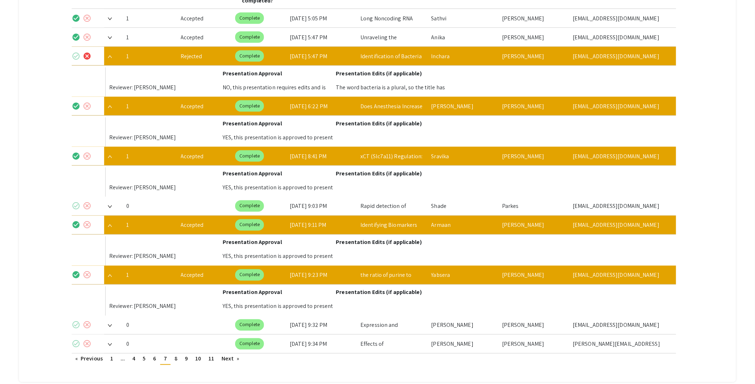
scroll to position [401, 0]
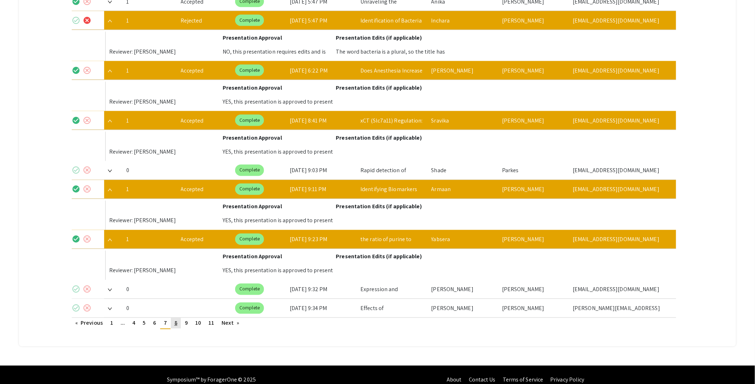
click at [174, 318] on link "page 8" at bounding box center [176, 323] width 10 height 11
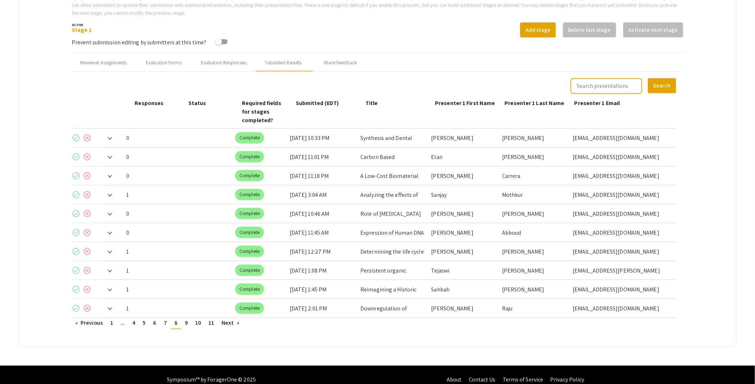
click at [111, 191] on span at bounding box center [108, 194] width 8 height 7
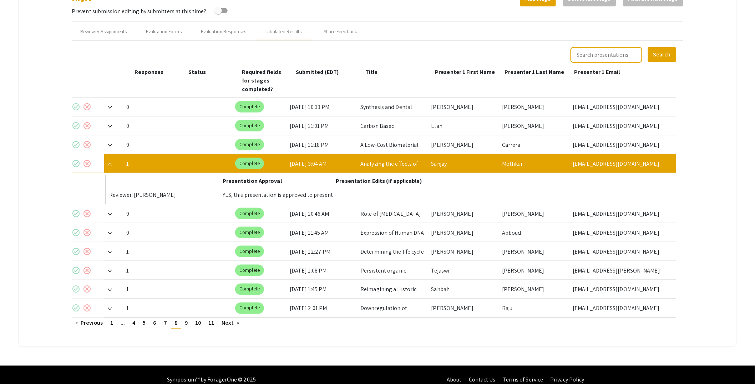
click at [79, 159] on mat-icon "check_circle" at bounding box center [76, 163] width 9 height 9
click at [111, 250] on img at bounding box center [110, 251] width 4 height 3
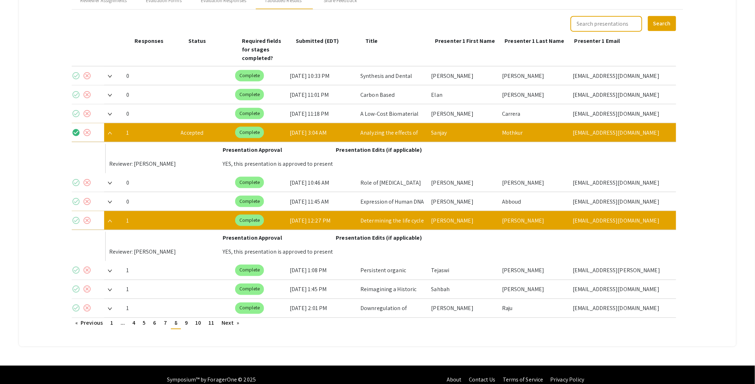
click at [75, 216] on mat-icon "check_circle" at bounding box center [76, 220] width 9 height 9
click at [111, 269] on img at bounding box center [110, 270] width 4 height 3
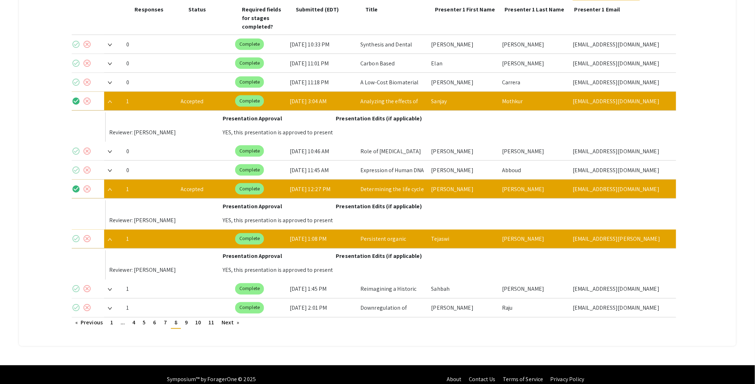
click at [77, 234] on mat-icon "check_circle" at bounding box center [76, 238] width 9 height 9
click at [108, 285] on span at bounding box center [108, 288] width 8 height 7
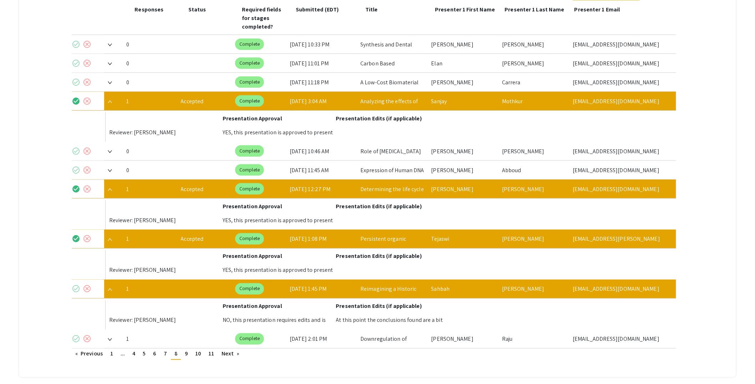
scroll to position [370, 0]
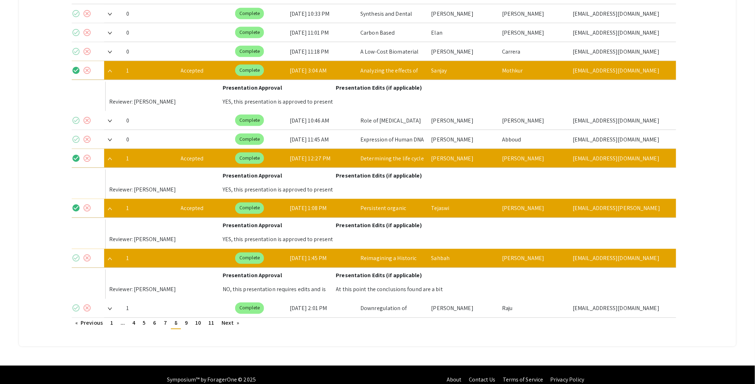
click at [108, 307] on img at bounding box center [110, 308] width 4 height 3
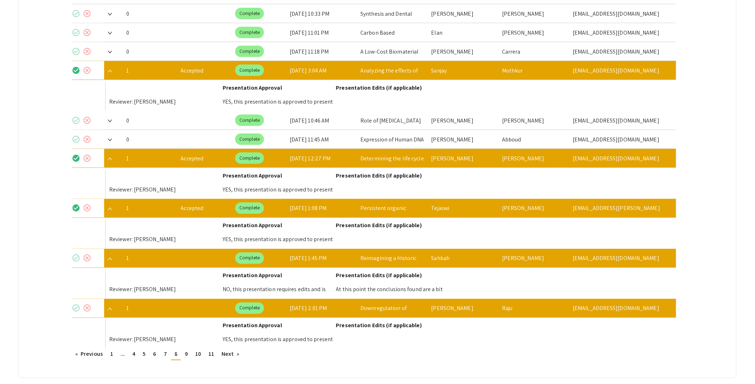
scroll to position [401, 0]
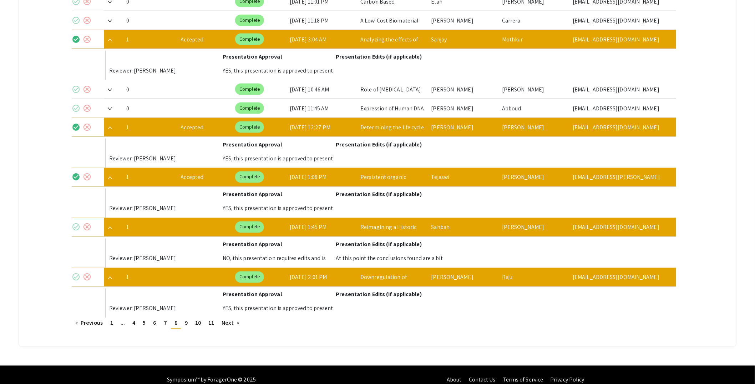
click at [78, 273] on mat-icon "check_circle" at bounding box center [76, 277] width 9 height 9
click at [185, 318] on link "page 9" at bounding box center [186, 323] width 10 height 11
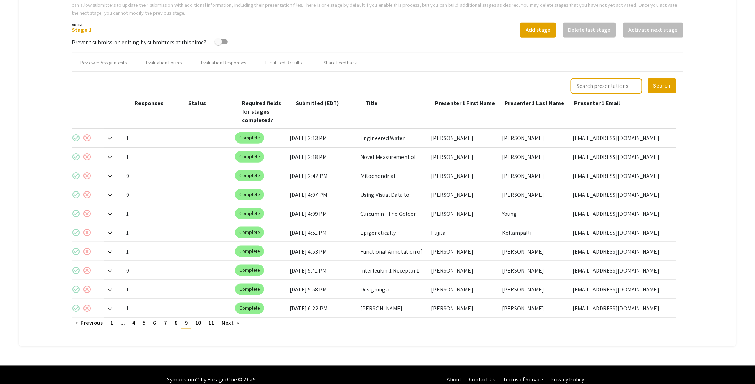
click at [109, 137] on img at bounding box center [110, 138] width 4 height 3
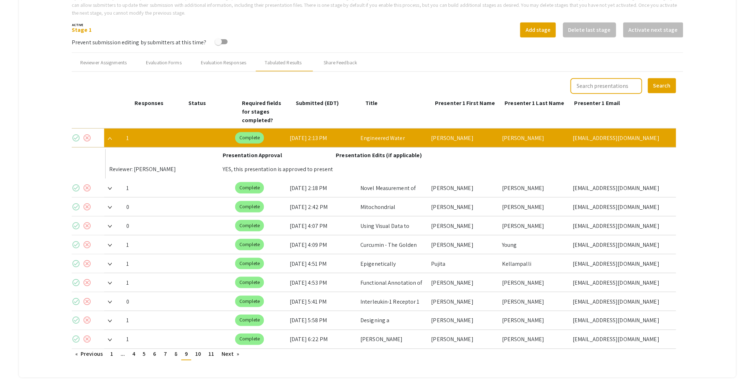
scroll to position [277, 0]
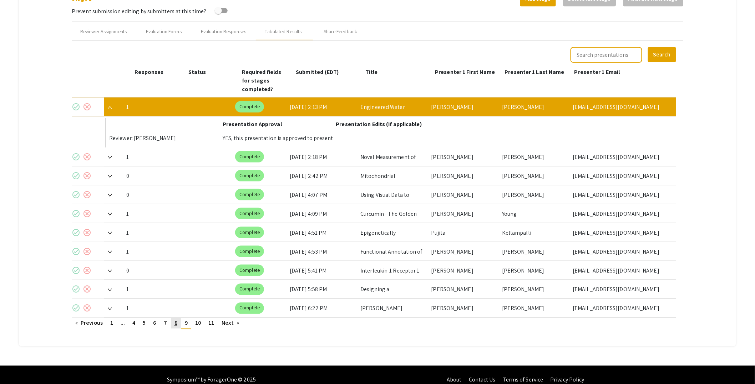
click at [177, 318] on link "page 8" at bounding box center [176, 323] width 10 height 11
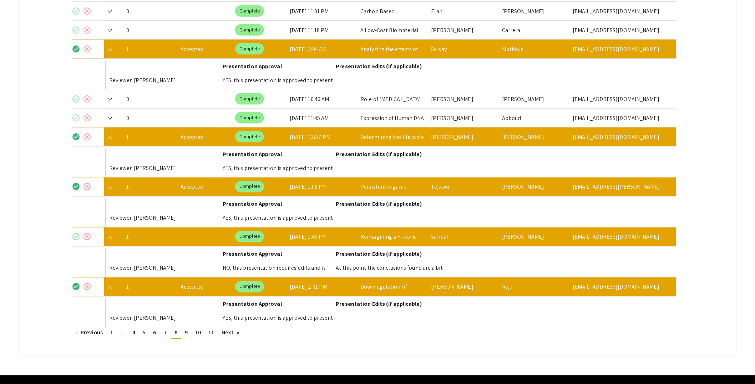
scroll to position [401, 0]
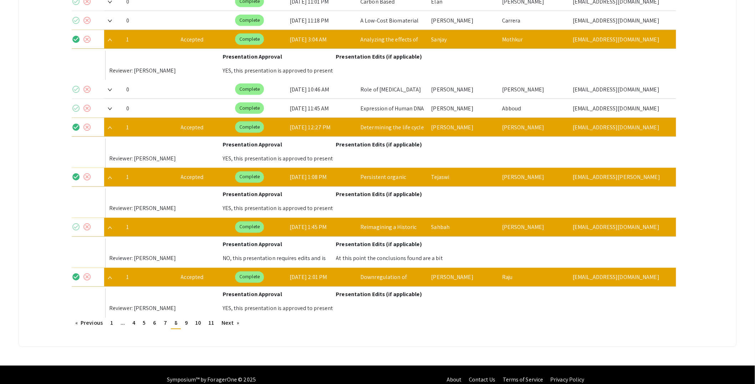
click at [87, 223] on mat-icon "cancel" at bounding box center [87, 227] width 9 height 9
click at [167, 319] on span "7" at bounding box center [165, 322] width 3 height 7
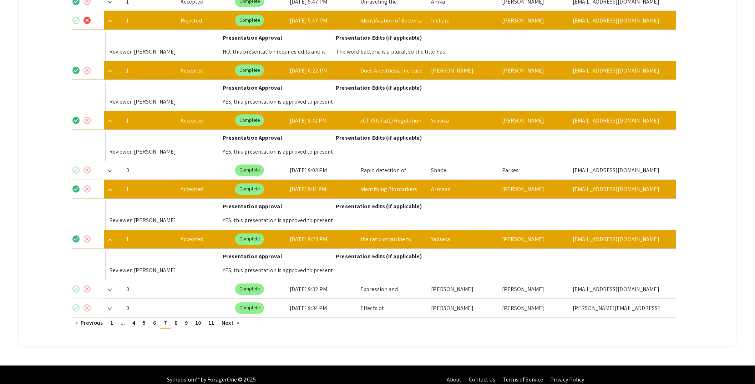
click at [109, 238] on img at bounding box center [110, 239] width 4 height 3
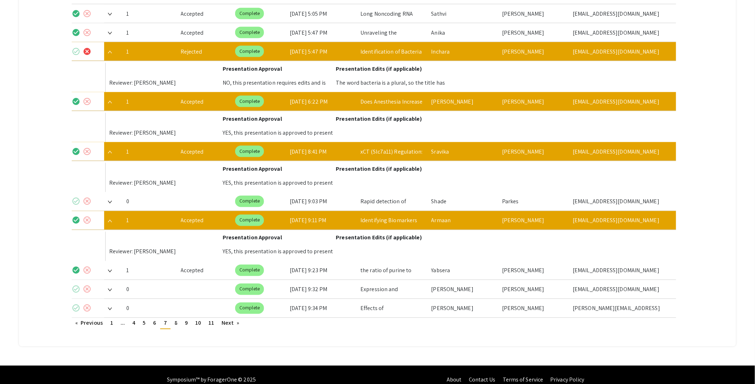
click at [111, 219] on img at bounding box center [110, 220] width 4 height 3
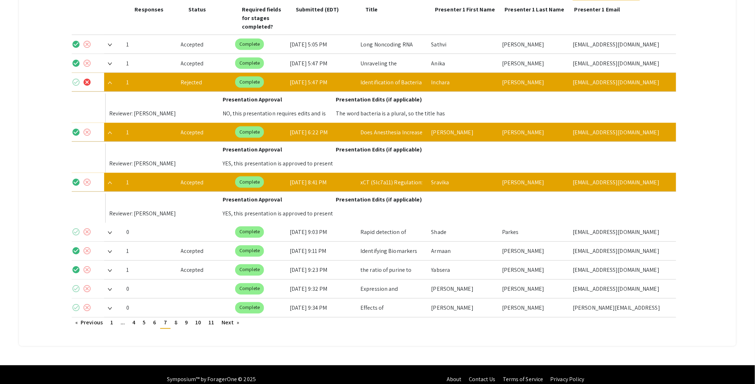
click at [111, 181] on img at bounding box center [110, 182] width 4 height 3
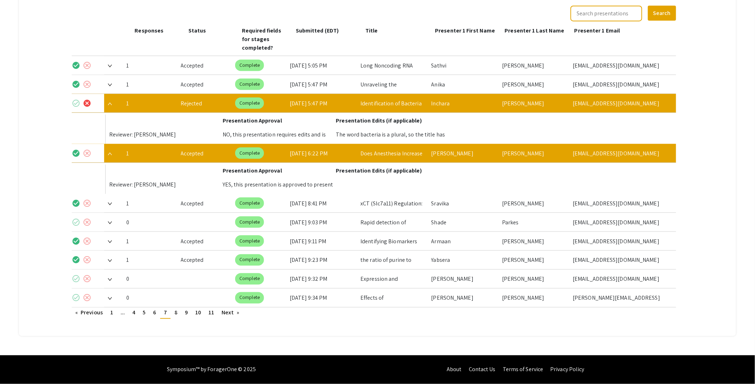
scroll to position [308, 0]
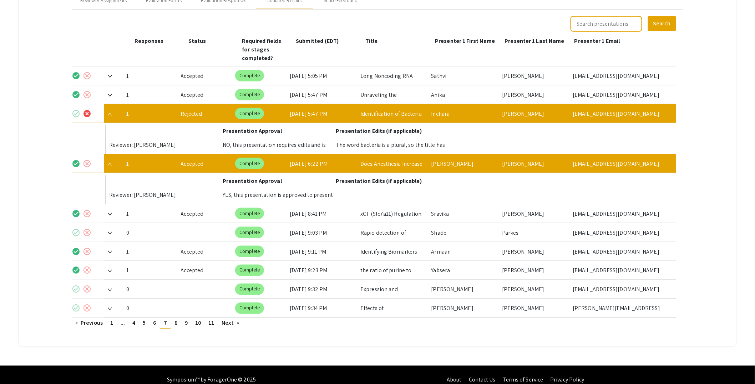
click at [111, 163] on img at bounding box center [110, 164] width 4 height 3
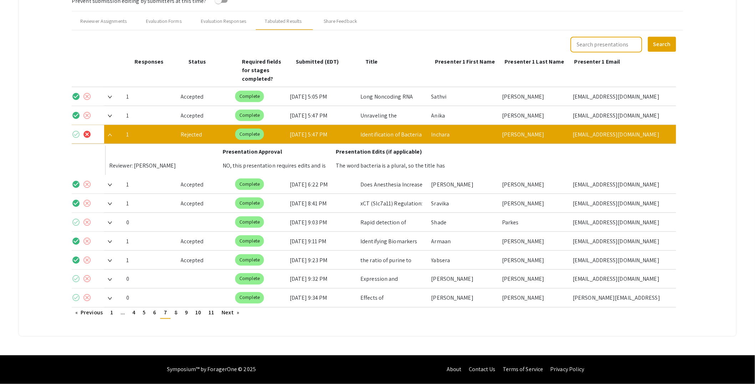
scroll to position [277, 0]
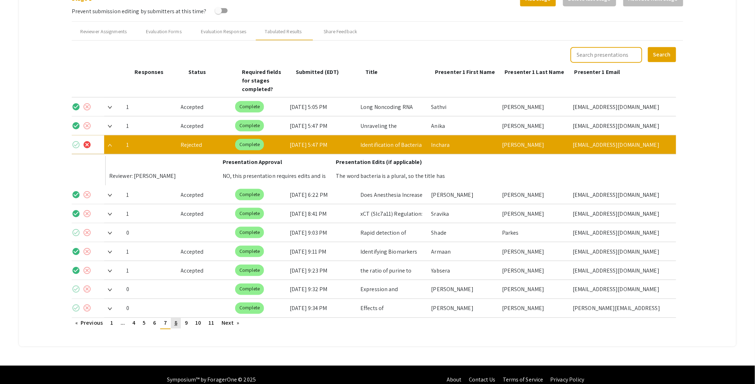
click at [176, 319] on span "8" at bounding box center [175, 322] width 3 height 7
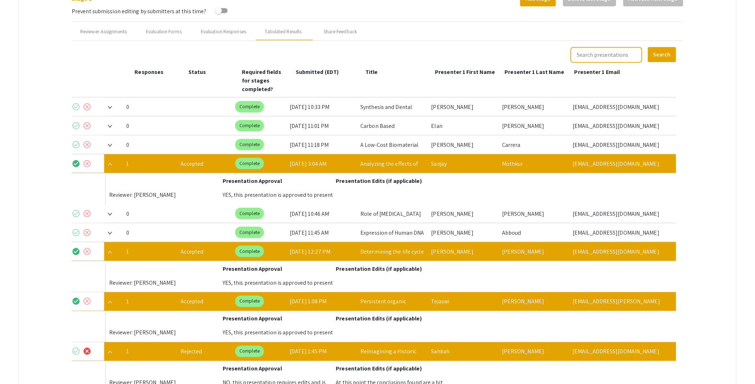
click at [112, 163] on img at bounding box center [110, 164] width 4 height 3
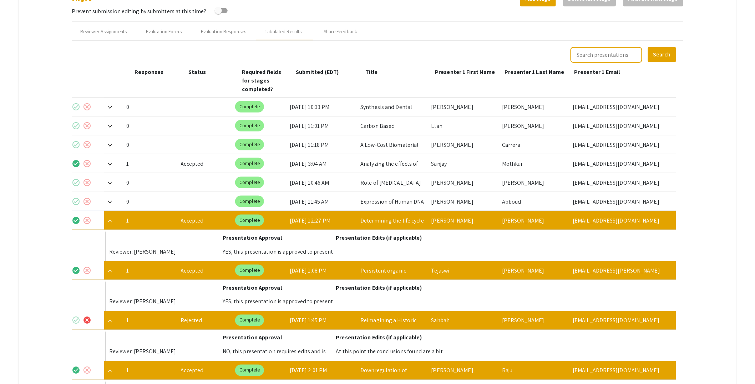
click at [111, 219] on img at bounding box center [110, 220] width 4 height 3
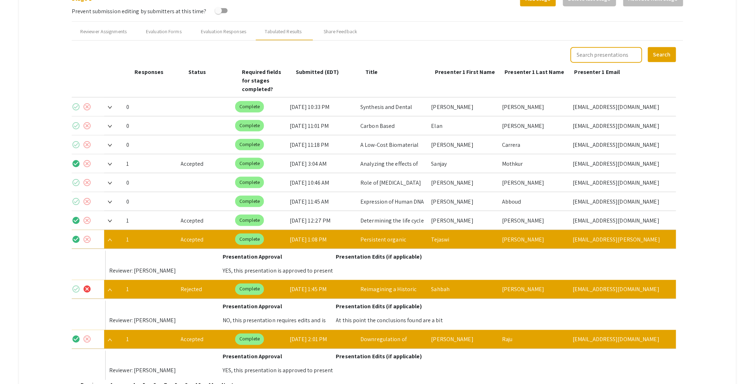
click at [111, 238] on img at bounding box center [110, 239] width 4 height 3
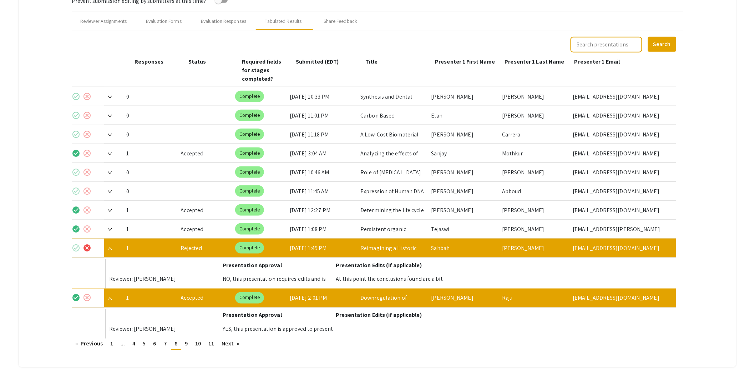
scroll to position [288, 0]
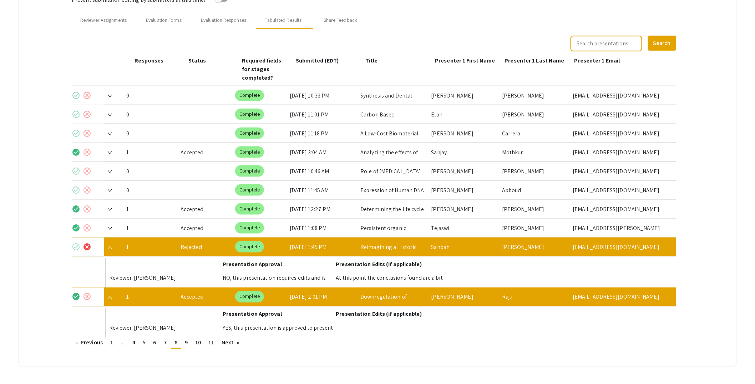
click at [110, 293] on span at bounding box center [108, 296] width 8 height 7
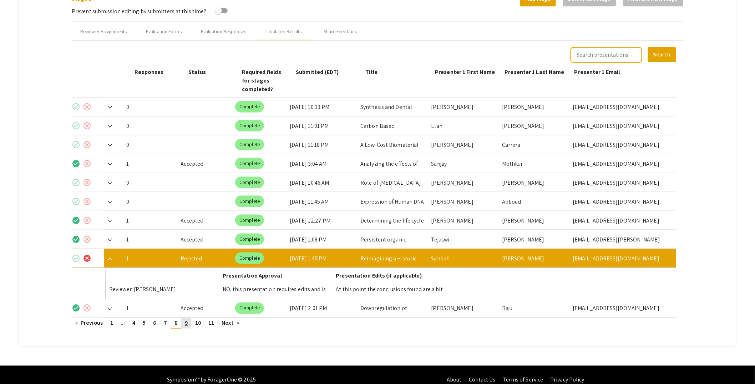
click at [186, 319] on span "9" at bounding box center [186, 322] width 3 height 7
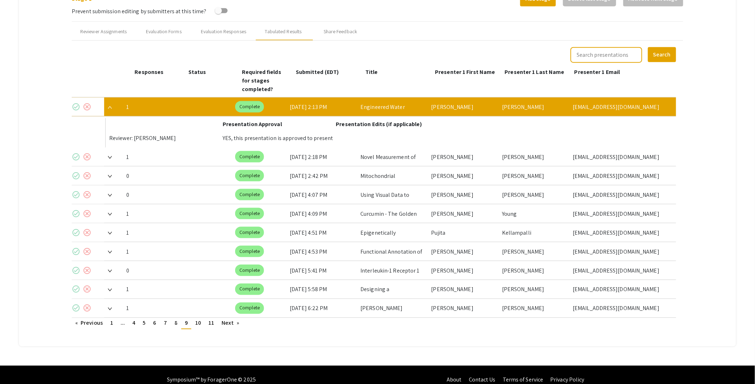
click at [110, 156] on img at bounding box center [110, 157] width 4 height 3
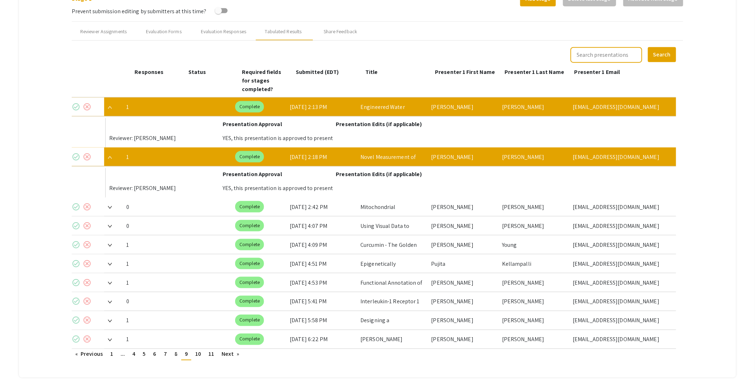
click at [78, 152] on mat-icon "check_circle" at bounding box center [76, 156] width 9 height 9
click at [110, 153] on span at bounding box center [108, 156] width 8 height 7
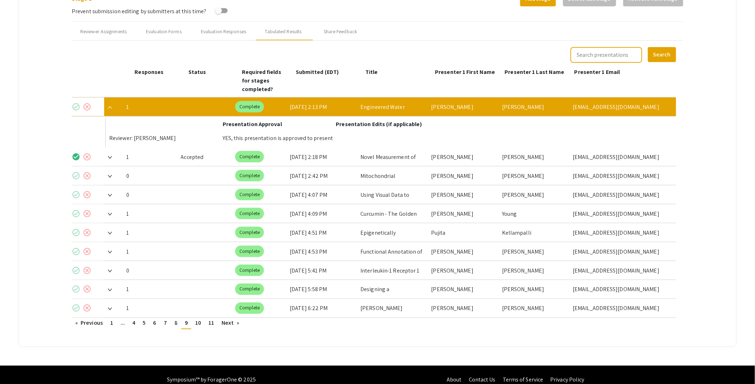
click at [113, 204] on div at bounding box center [112, 213] width 16 height 19
click at [111, 213] on img at bounding box center [110, 214] width 4 height 3
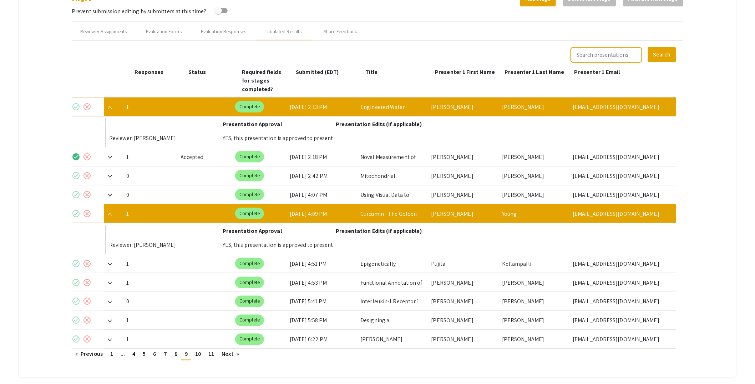
click at [75, 209] on mat-icon "check_circle" at bounding box center [76, 213] width 9 height 9
click at [109, 213] on img at bounding box center [110, 214] width 4 height 3
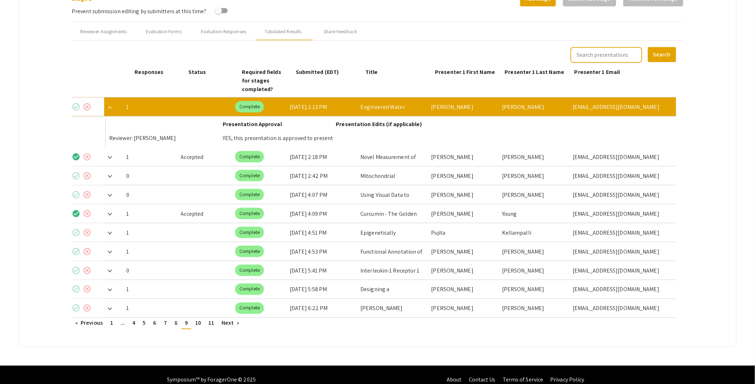
click at [111, 232] on img at bounding box center [110, 233] width 4 height 3
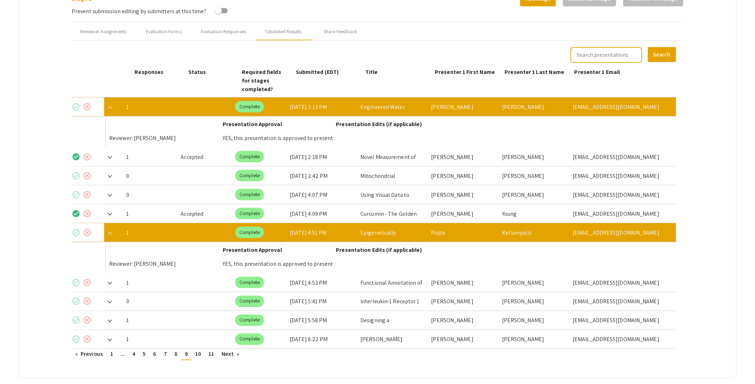
click at [78, 228] on mat-icon "check_circle" at bounding box center [76, 232] width 9 height 9
click at [111, 229] on span at bounding box center [108, 232] width 8 height 7
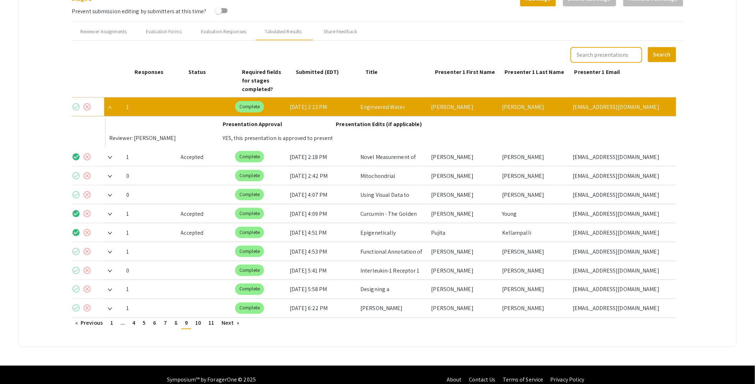
click at [112, 248] on span at bounding box center [108, 251] width 8 height 7
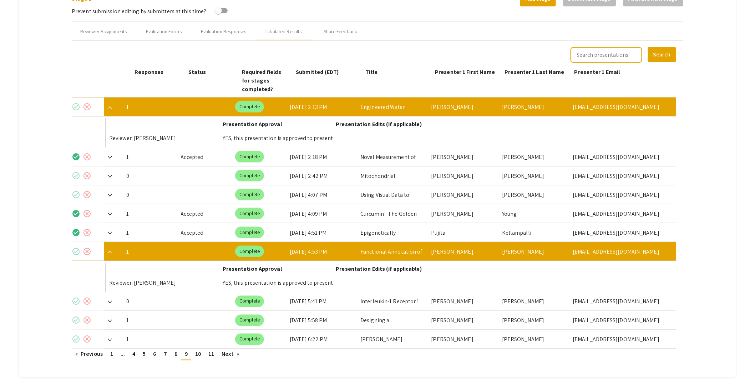
click at [74, 247] on mat-icon "check_circle" at bounding box center [76, 251] width 9 height 9
click at [112, 250] on img at bounding box center [110, 251] width 4 height 3
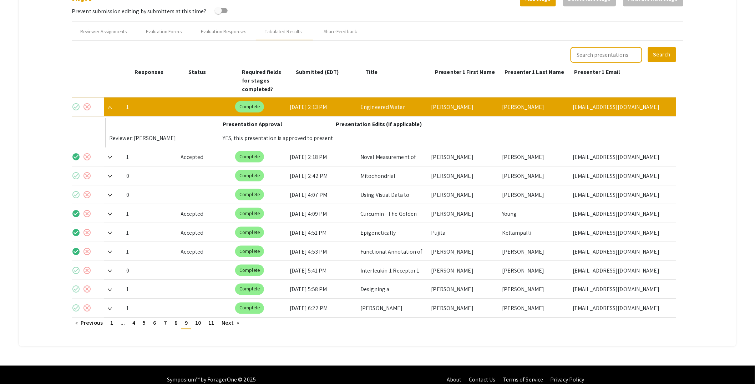
click at [112, 285] on span at bounding box center [108, 288] width 8 height 7
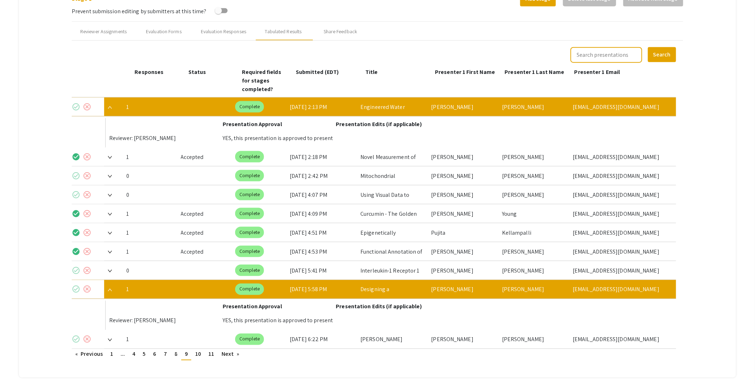
click at [76, 285] on mat-icon "check_circle" at bounding box center [76, 289] width 9 height 9
click at [111, 288] on img at bounding box center [110, 289] width 4 height 3
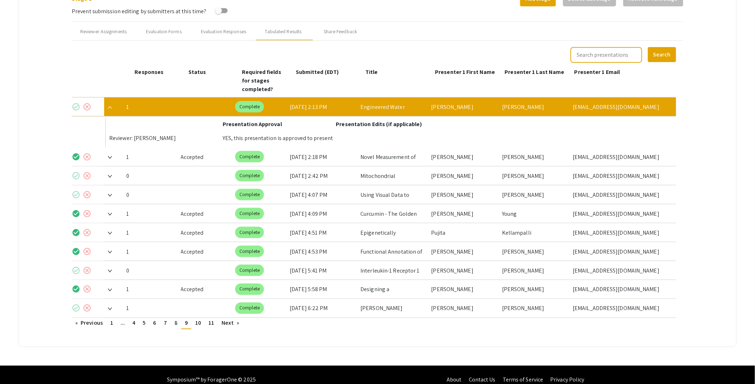
click at [111, 307] on img at bounding box center [110, 308] width 4 height 3
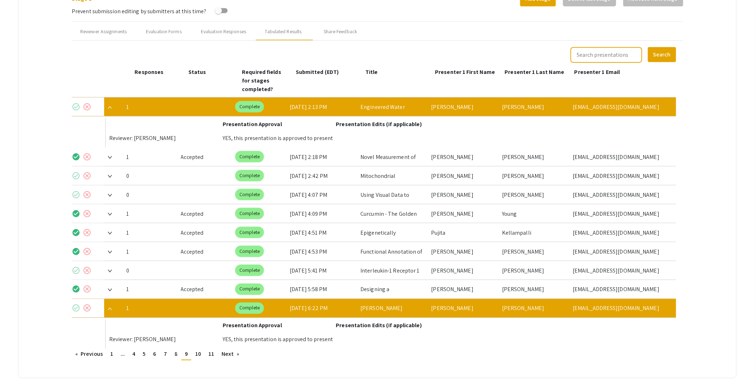
click at [78, 304] on mat-icon "check_circle" at bounding box center [76, 308] width 9 height 9
click at [112, 307] on img at bounding box center [110, 308] width 4 height 3
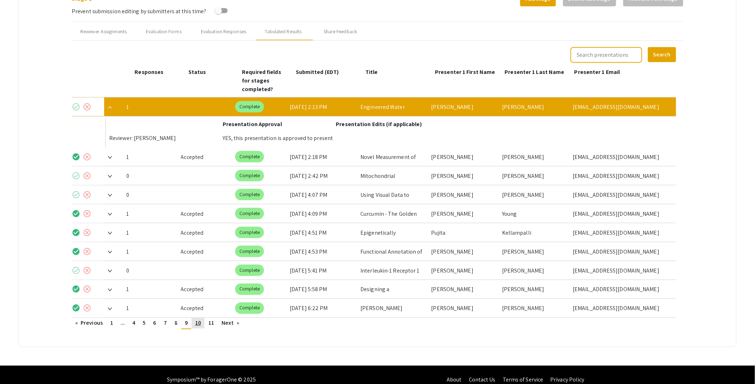
click at [198, 319] on span "10" at bounding box center [198, 322] width 6 height 7
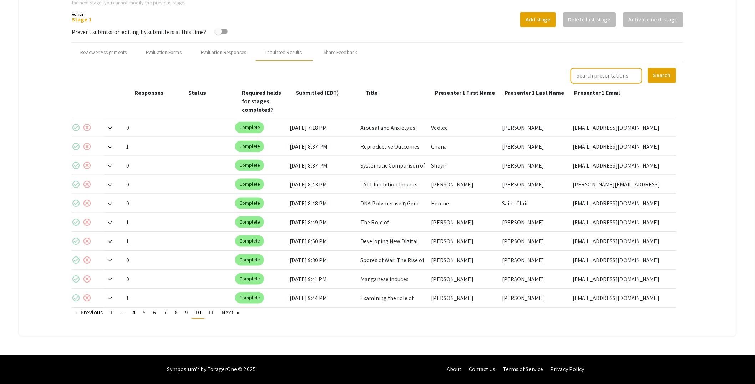
scroll to position [245, 0]
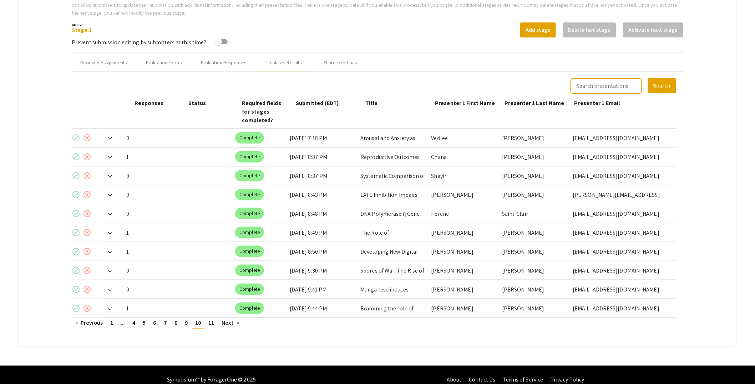
click at [109, 156] on img at bounding box center [110, 157] width 4 height 3
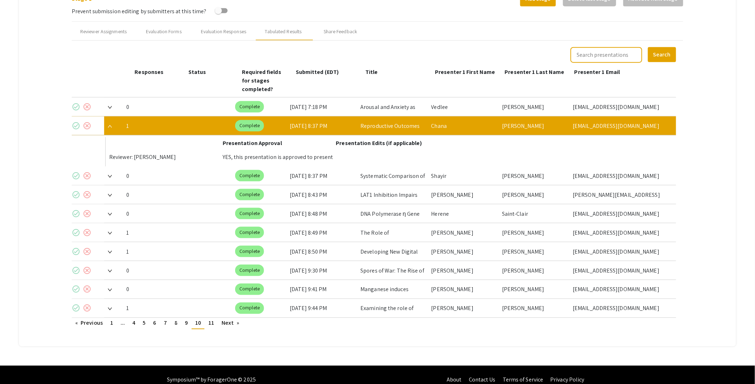
click at [78, 121] on mat-icon "check_circle" at bounding box center [76, 125] width 9 height 9
click at [112, 125] on img at bounding box center [110, 126] width 4 height 3
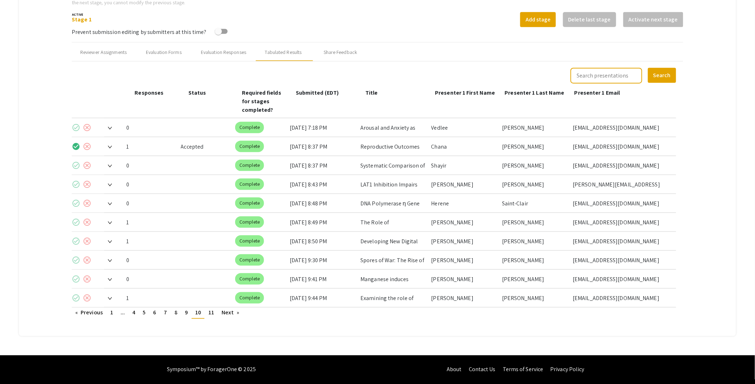
scroll to position [245, 0]
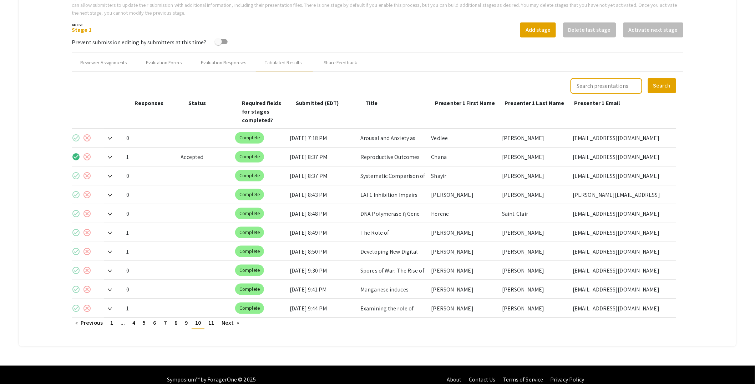
click at [110, 232] on img at bounding box center [110, 233] width 4 height 3
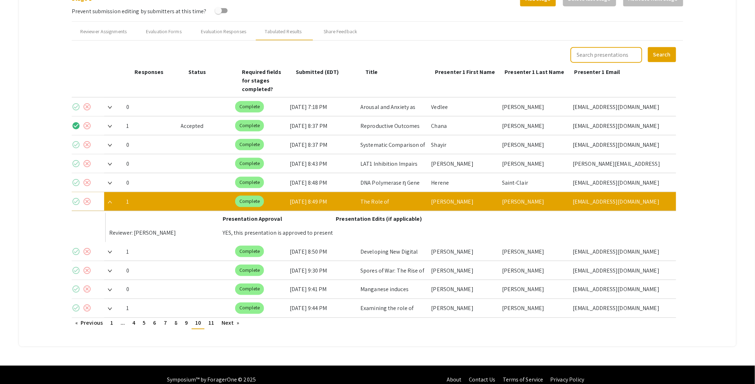
click at [76, 197] on mat-icon "check_circle" at bounding box center [76, 201] width 9 height 9
click at [109, 198] on span at bounding box center [108, 201] width 8 height 7
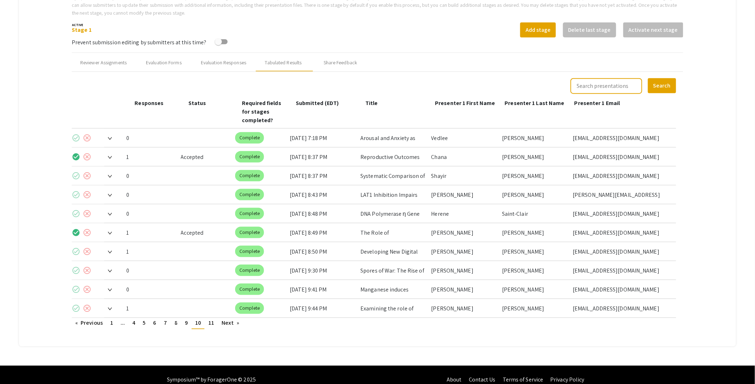
click at [112, 248] on span at bounding box center [108, 251] width 8 height 7
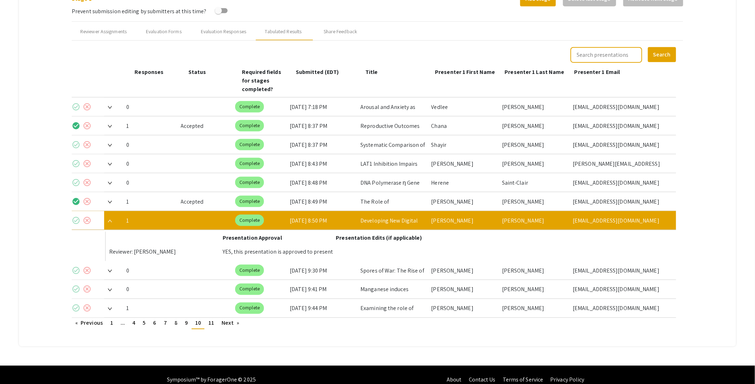
click at [76, 216] on mat-icon "check_circle" at bounding box center [76, 220] width 9 height 9
click at [108, 217] on span at bounding box center [108, 220] width 8 height 7
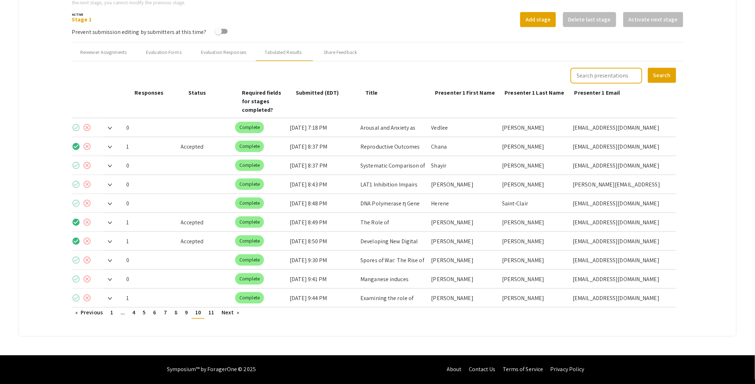
scroll to position [245, 0]
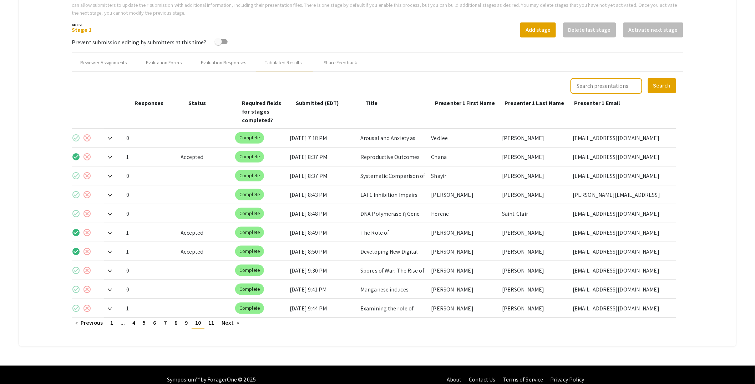
click at [111, 307] on img at bounding box center [110, 308] width 4 height 3
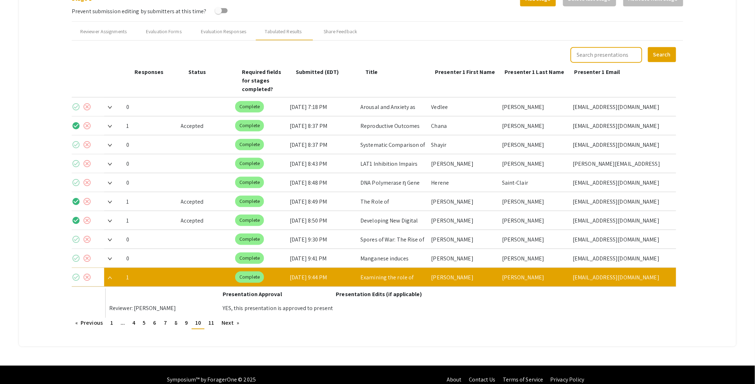
click at [78, 273] on mat-icon "check_circle" at bounding box center [76, 277] width 9 height 9
click at [113, 268] on div at bounding box center [112, 277] width 16 height 19
click at [108, 276] on img at bounding box center [110, 277] width 4 height 3
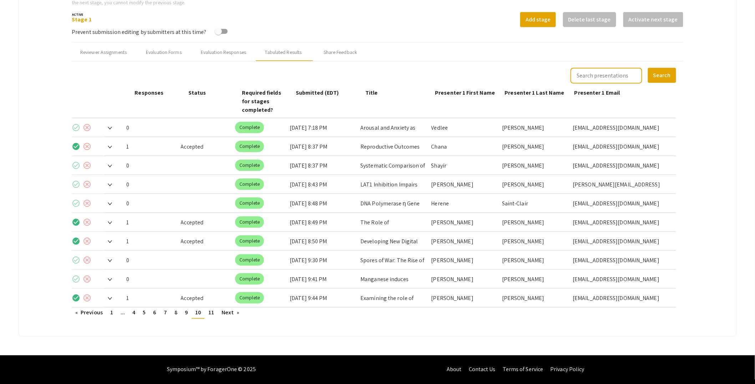
scroll to position [245, 0]
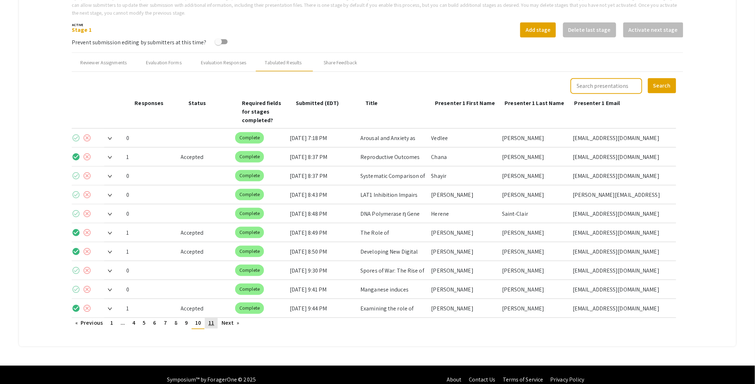
click at [212, 319] on span "11" at bounding box center [211, 322] width 6 height 7
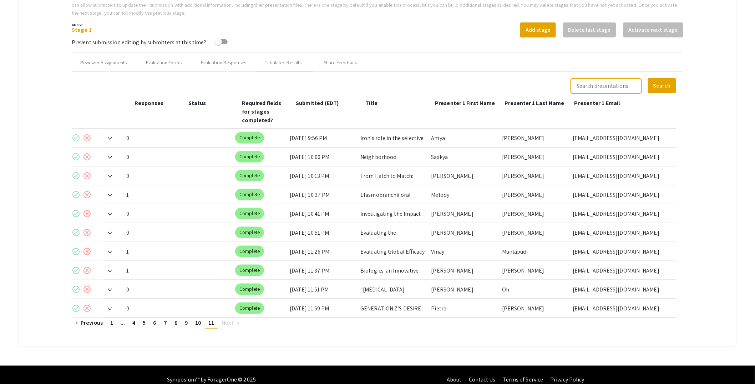
click at [110, 194] on img at bounding box center [110, 195] width 4 height 3
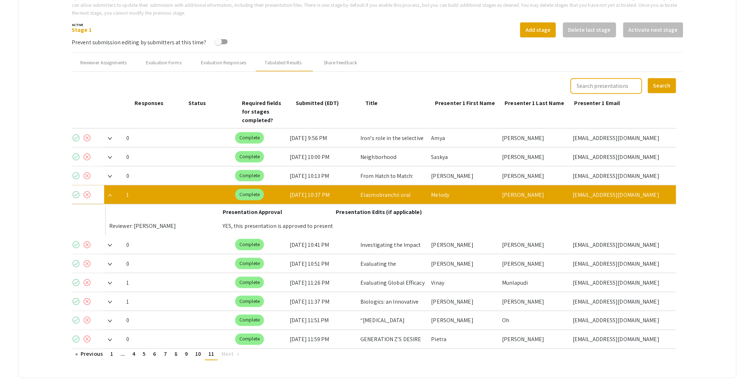
click at [77, 190] on mat-icon "check_circle" at bounding box center [76, 194] width 9 height 9
click at [111, 194] on img at bounding box center [110, 195] width 4 height 3
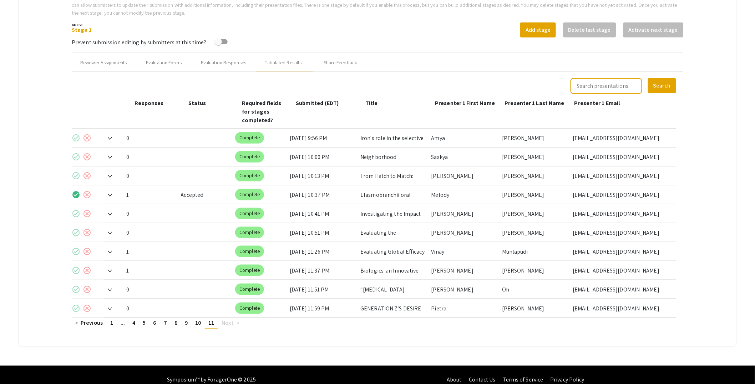
click at [109, 250] on img at bounding box center [110, 251] width 4 height 3
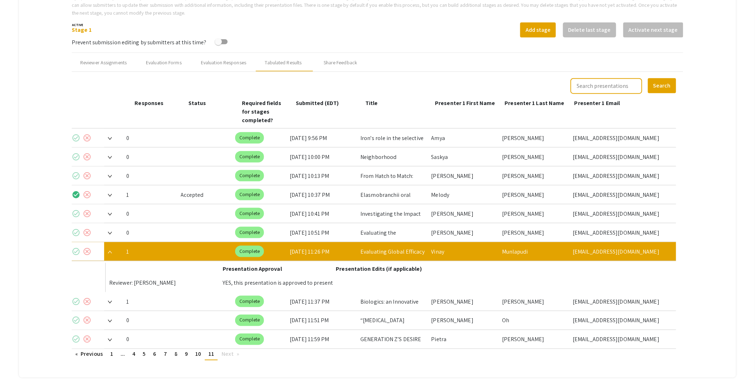
click at [76, 247] on mat-icon "check_circle" at bounding box center [76, 251] width 9 height 9
click at [107, 248] on span at bounding box center [108, 251] width 8 height 7
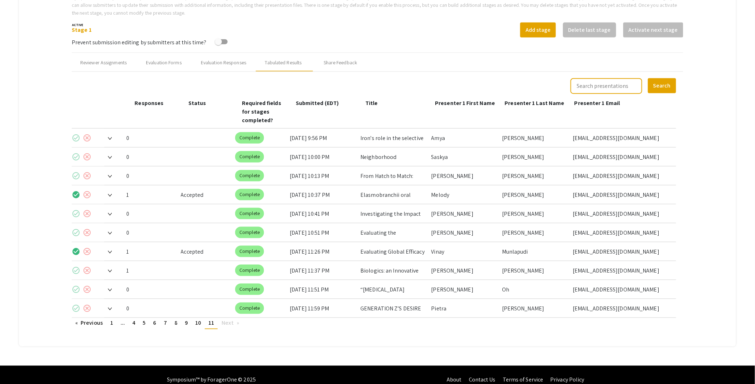
click at [111, 267] on span at bounding box center [108, 270] width 8 height 7
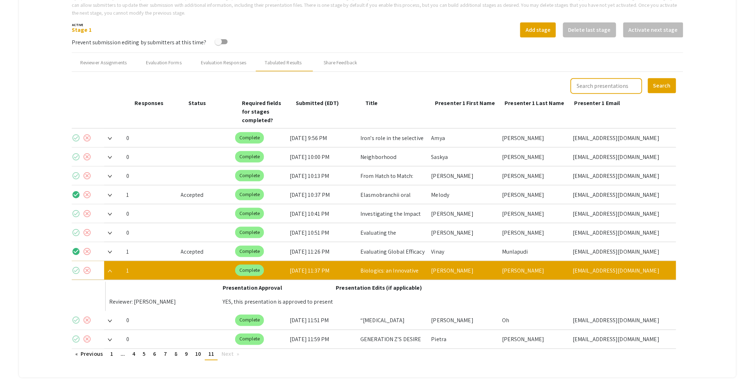
click at [76, 266] on mat-icon "check_circle" at bounding box center [76, 270] width 9 height 9
click at [112, 267] on span at bounding box center [108, 270] width 8 height 7
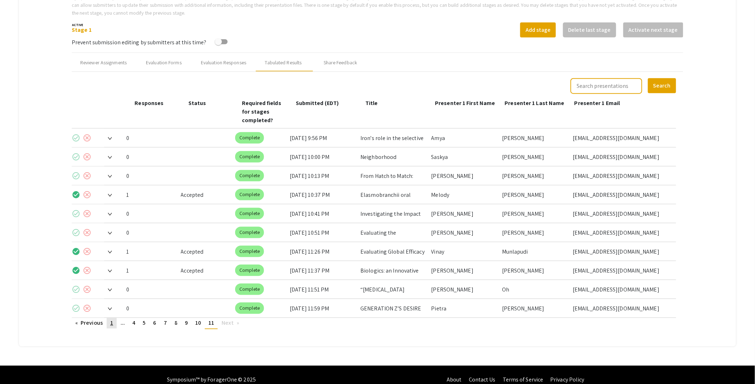
click at [112, 319] on span "1" at bounding box center [111, 322] width 3 height 7
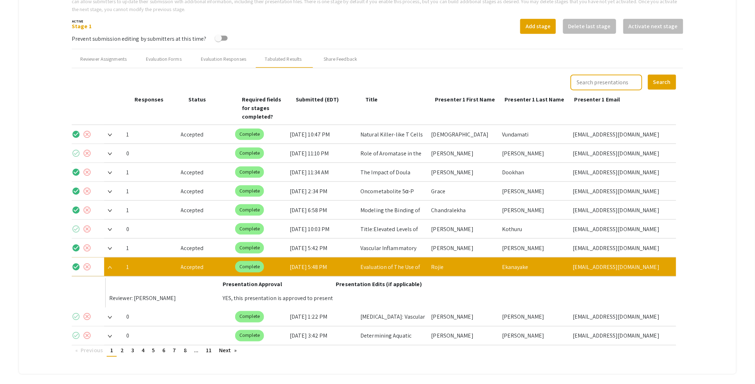
scroll to position [277, 0]
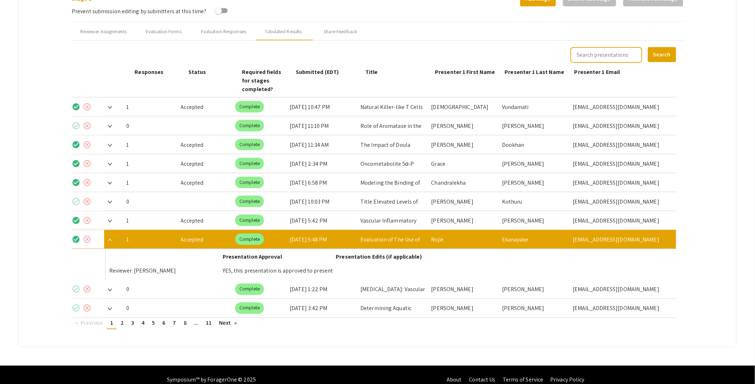
click at [111, 238] on img at bounding box center [110, 239] width 4 height 3
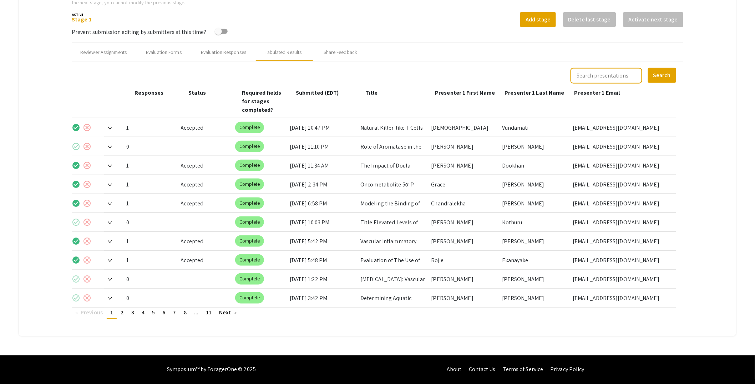
scroll to position [245, 0]
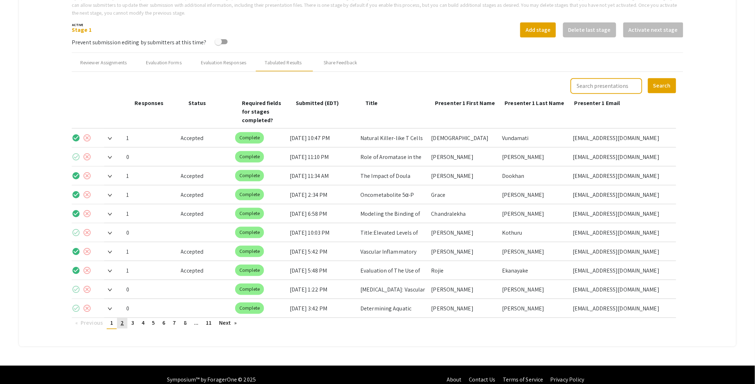
click at [123, 319] on span "2" at bounding box center [122, 322] width 3 height 7
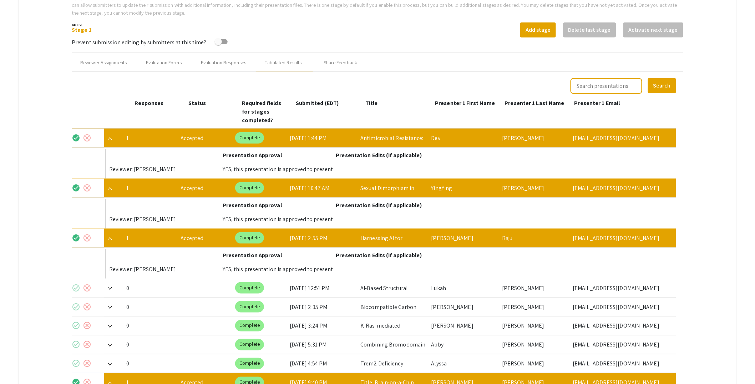
click at [111, 137] on img at bounding box center [110, 138] width 4 height 3
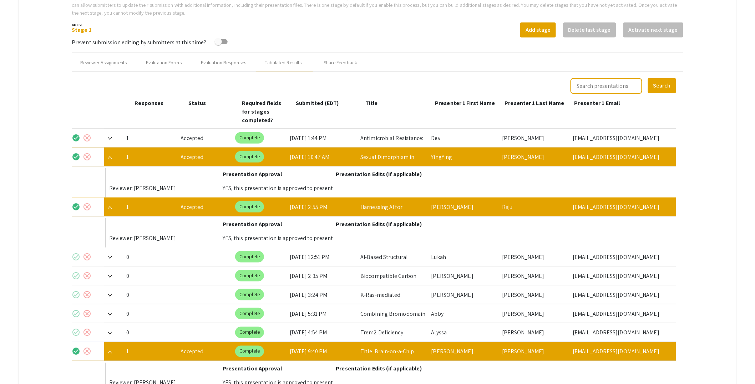
click at [111, 156] on img at bounding box center [110, 157] width 4 height 3
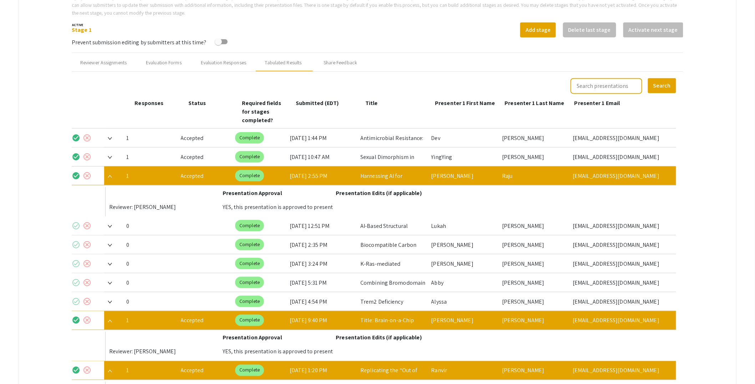
click at [110, 175] on img at bounding box center [110, 176] width 4 height 3
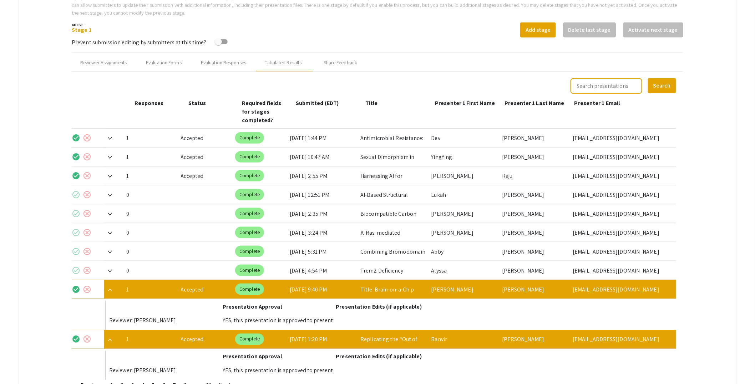
click at [111, 288] on img at bounding box center [110, 289] width 4 height 3
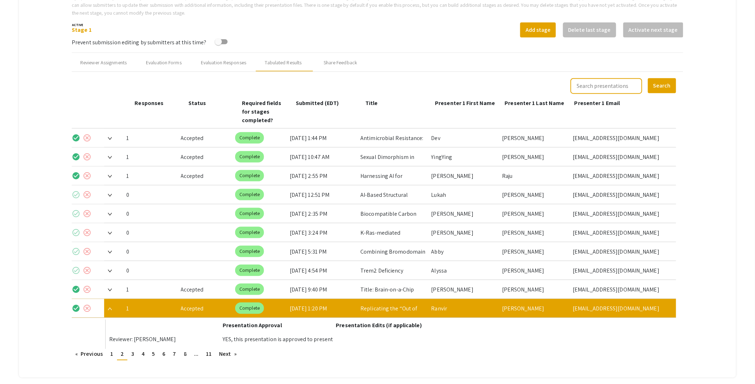
click at [112, 307] on img at bounding box center [110, 308] width 4 height 3
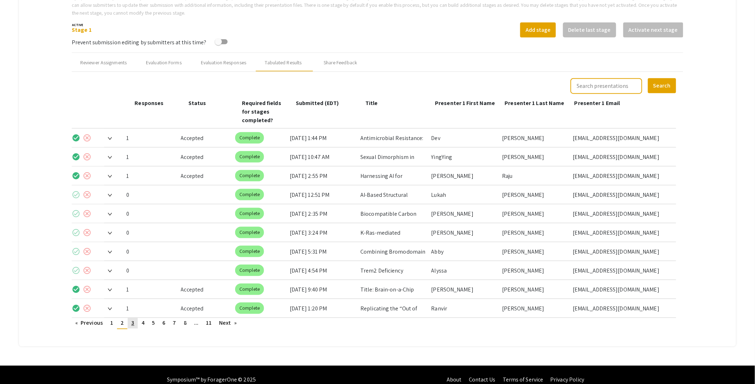
click at [133, 319] on span "3" at bounding box center [132, 322] width 3 height 7
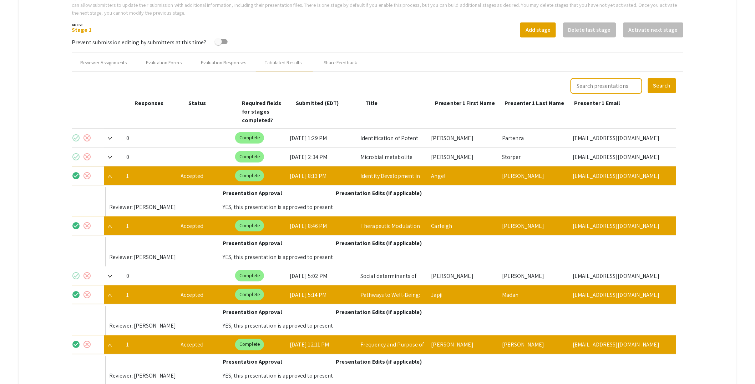
click at [109, 175] on img at bounding box center [110, 176] width 4 height 3
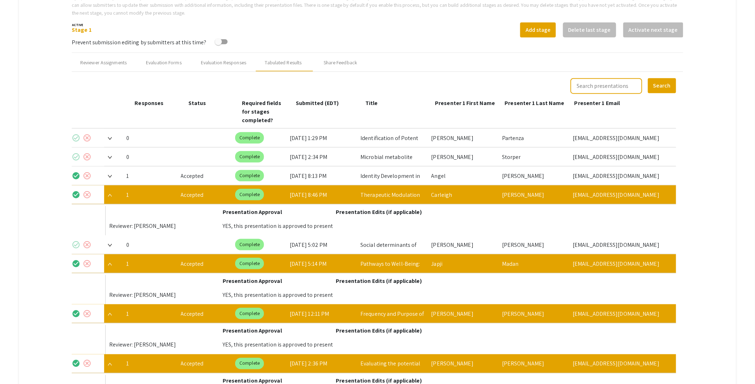
click at [110, 191] on span at bounding box center [108, 194] width 8 height 7
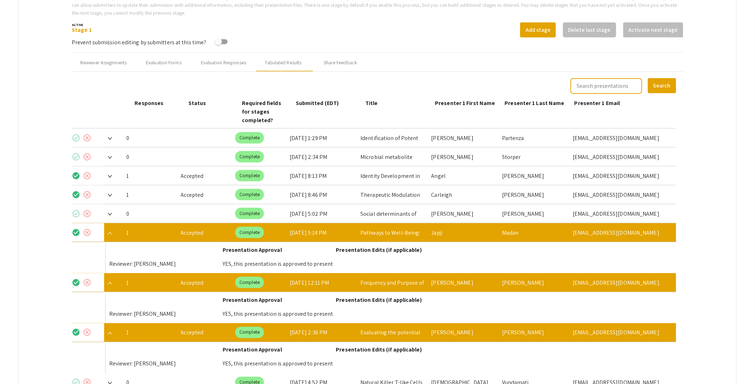
click at [111, 232] on img at bounding box center [110, 233] width 4 height 3
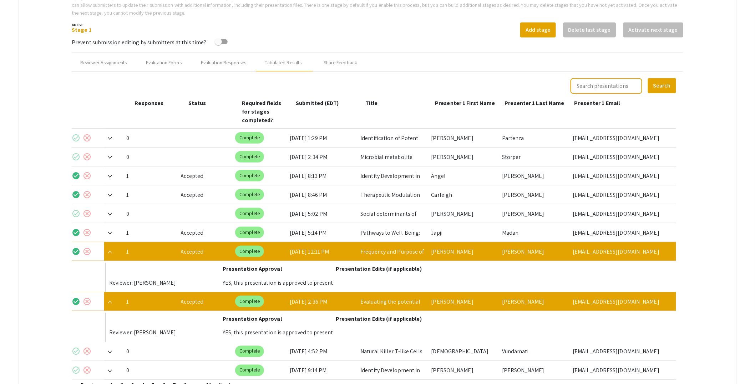
click at [111, 250] on img at bounding box center [110, 251] width 4 height 3
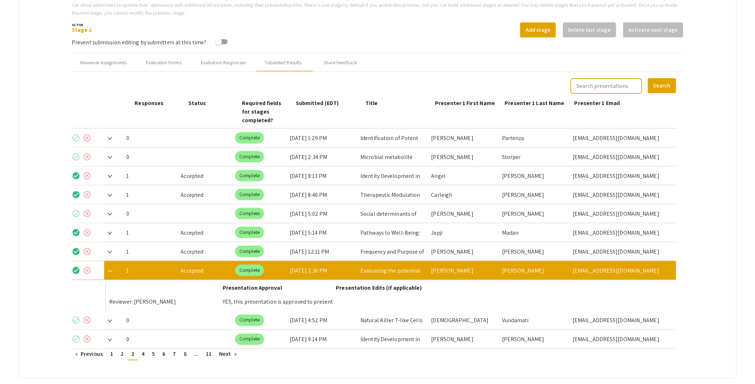
click at [111, 269] on img at bounding box center [110, 270] width 4 height 3
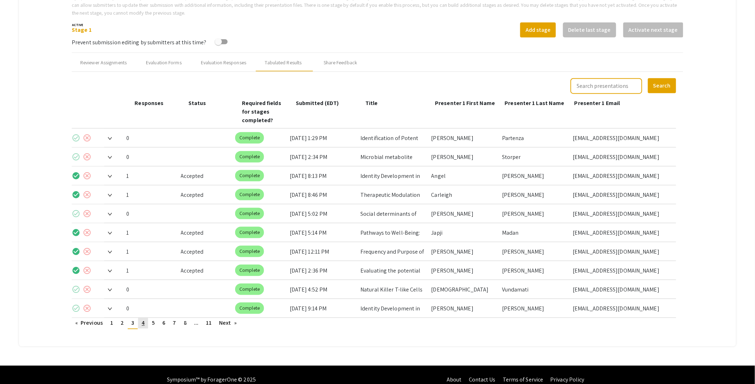
click at [144, 319] on span "4" at bounding box center [143, 322] width 3 height 7
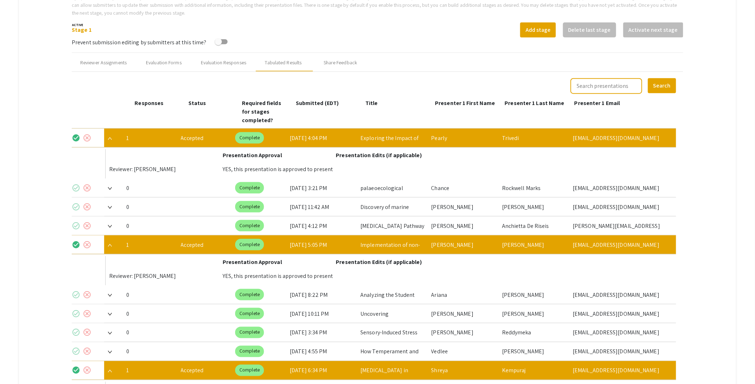
click at [111, 137] on img at bounding box center [110, 138] width 4 height 3
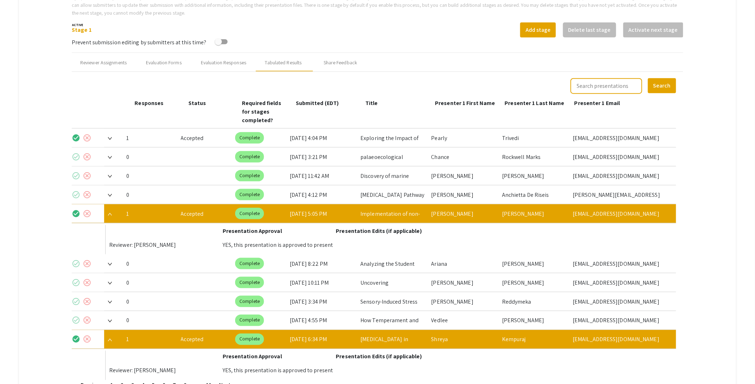
click at [112, 213] on img at bounding box center [110, 214] width 4 height 3
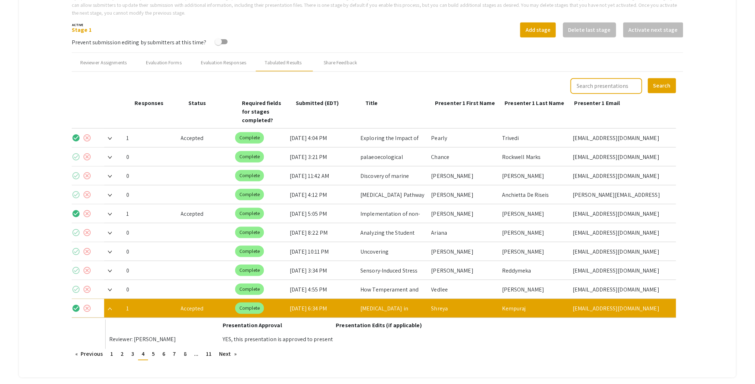
click at [112, 304] on span at bounding box center [108, 307] width 8 height 7
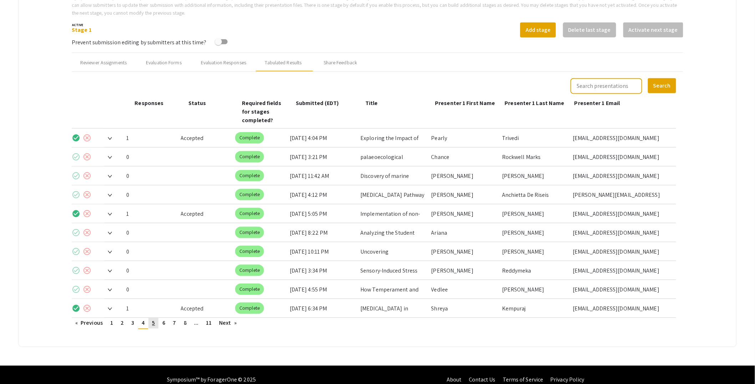
click at [154, 318] on link "page 5" at bounding box center [153, 323] width 10 height 11
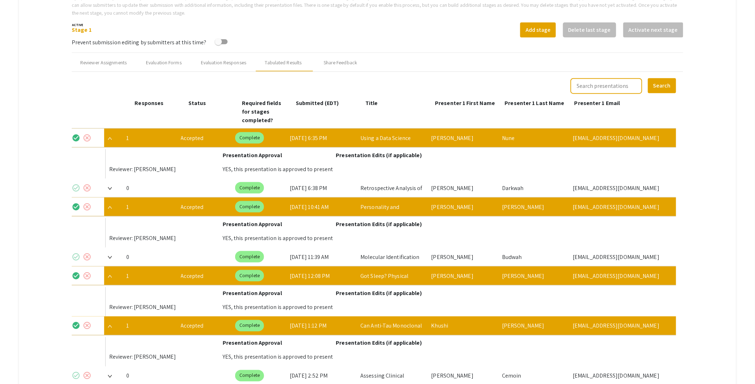
click at [112, 134] on span at bounding box center [108, 137] width 8 height 7
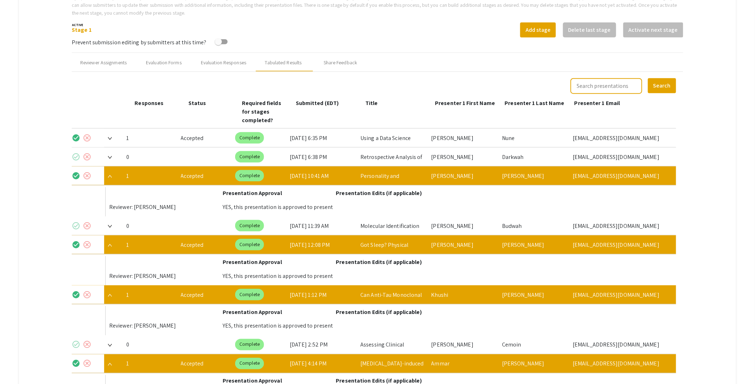
click at [111, 175] on img at bounding box center [110, 176] width 4 height 3
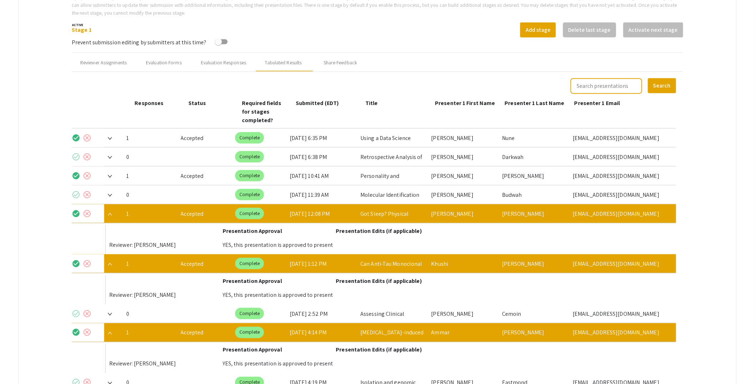
click at [110, 210] on span at bounding box center [108, 213] width 8 height 7
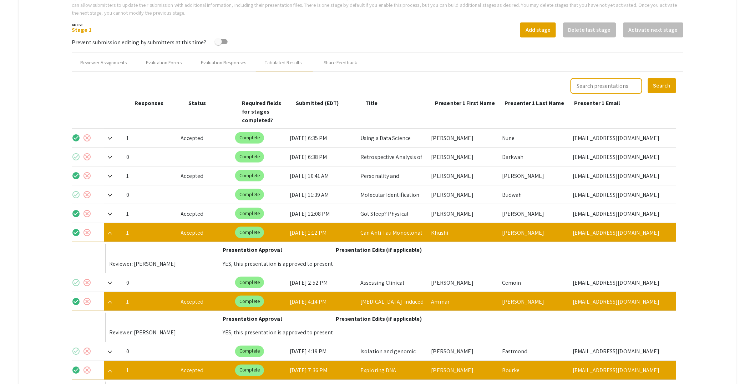
click at [110, 229] on span at bounding box center [108, 232] width 8 height 7
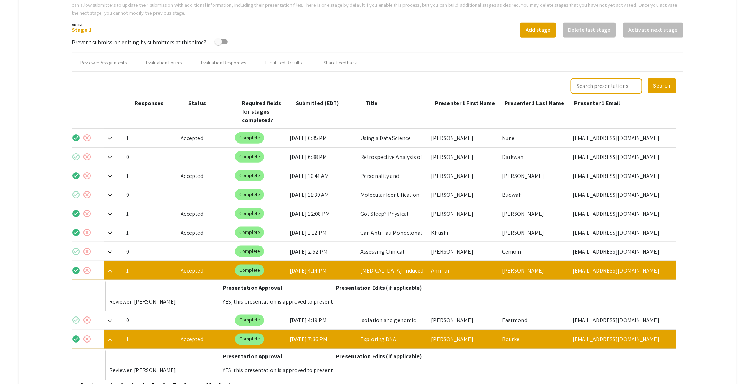
click at [110, 269] on img at bounding box center [110, 270] width 4 height 3
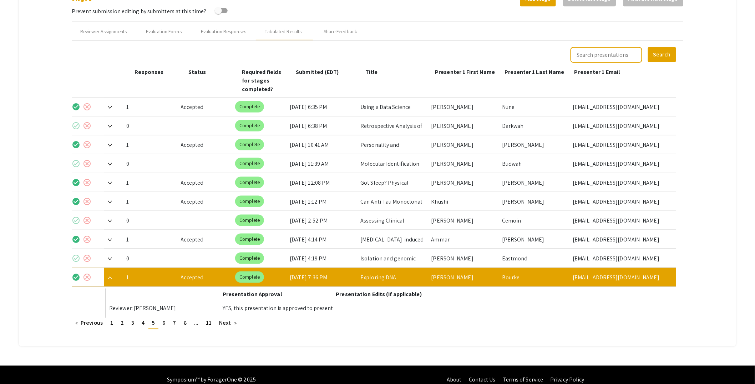
click at [111, 276] on img at bounding box center [110, 277] width 4 height 3
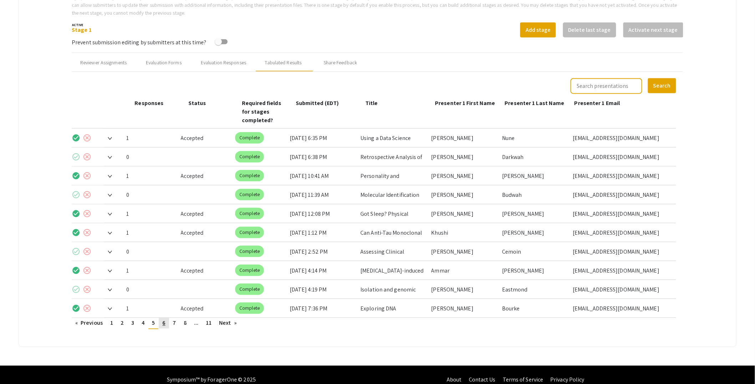
click at [165, 319] on span "6" at bounding box center [163, 322] width 3 height 7
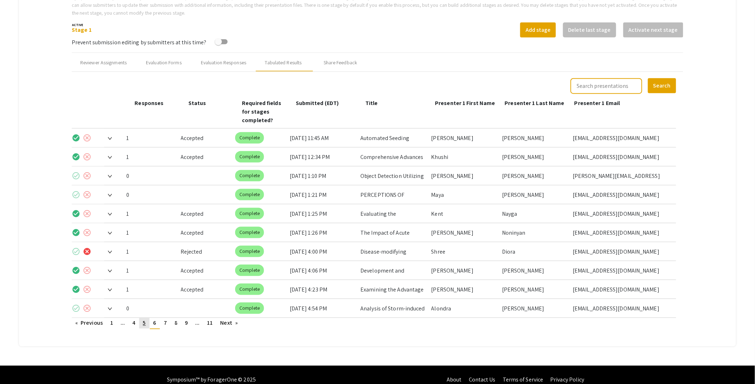
click at [146, 319] on span "5" at bounding box center [144, 322] width 3 height 7
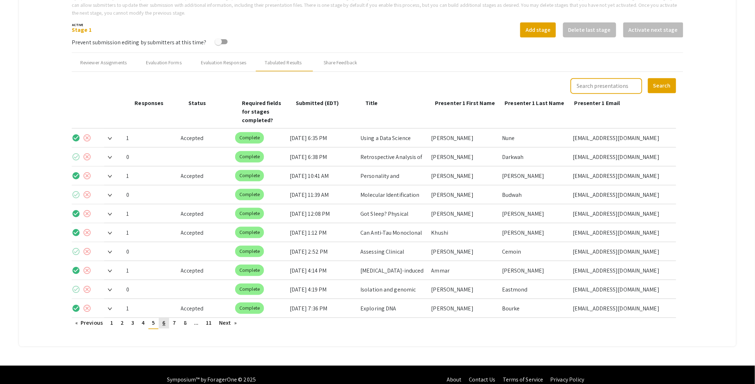
click at [167, 318] on link "page 6" at bounding box center [164, 323] width 10 height 11
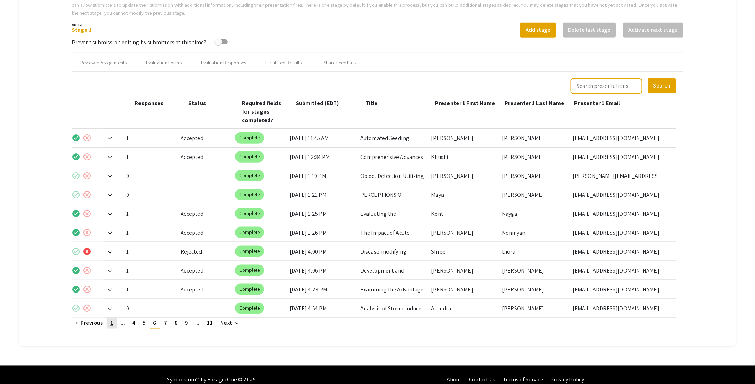
click at [113, 319] on span "1" at bounding box center [111, 322] width 3 height 7
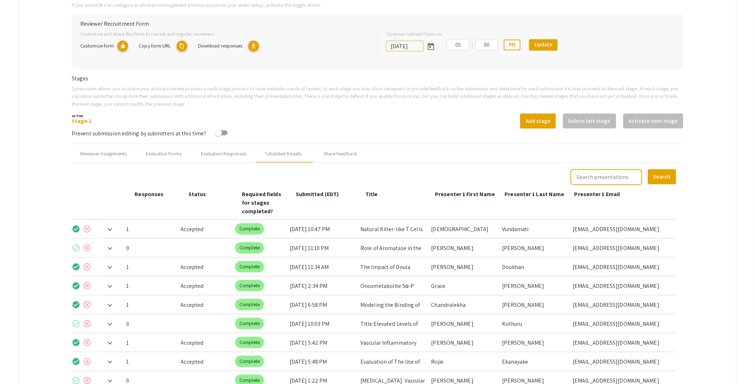
scroll to position [0, 0]
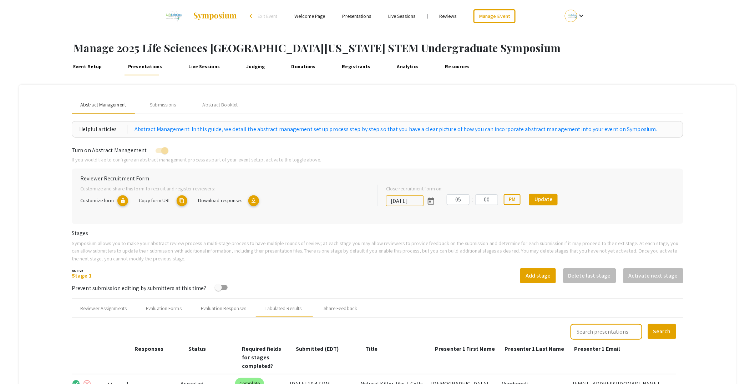
click at [89, 104] on span "Abstract Management" at bounding box center [103, 104] width 46 height 7
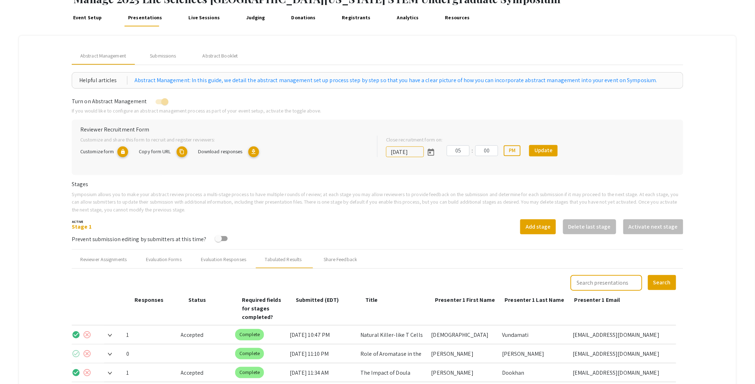
scroll to position [47, 0]
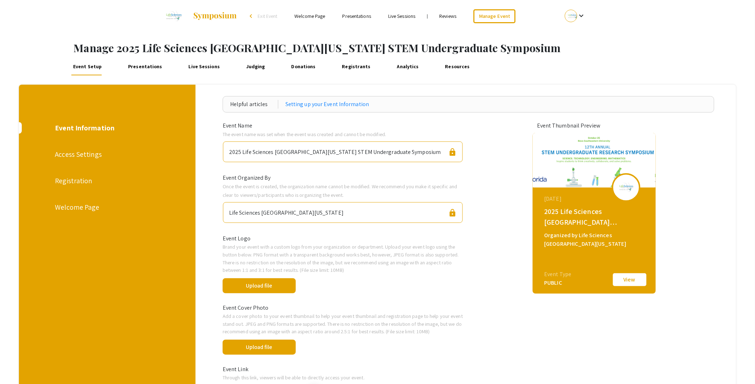
click at [87, 209] on div "Welcome Page" at bounding box center [106, 207] width 103 height 11
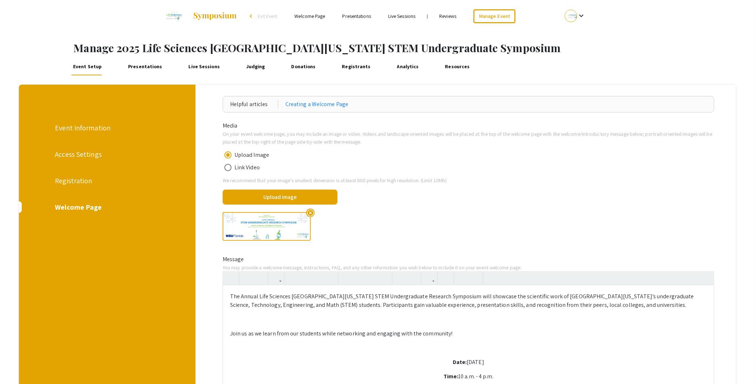
click at [257, 229] on img at bounding box center [267, 226] width 88 height 29
